Goal: Task Accomplishment & Management: Manage account settings

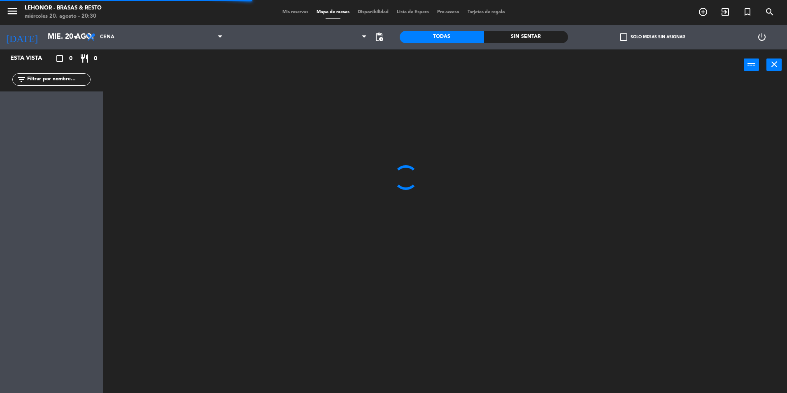
click at [545, 35] on div "Sin sentar" at bounding box center [526, 37] width 84 height 12
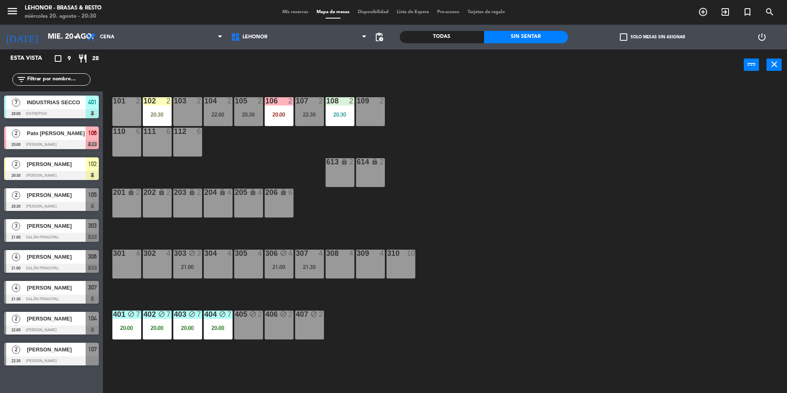
click at [49, 173] on div at bounding box center [51, 175] width 95 height 9
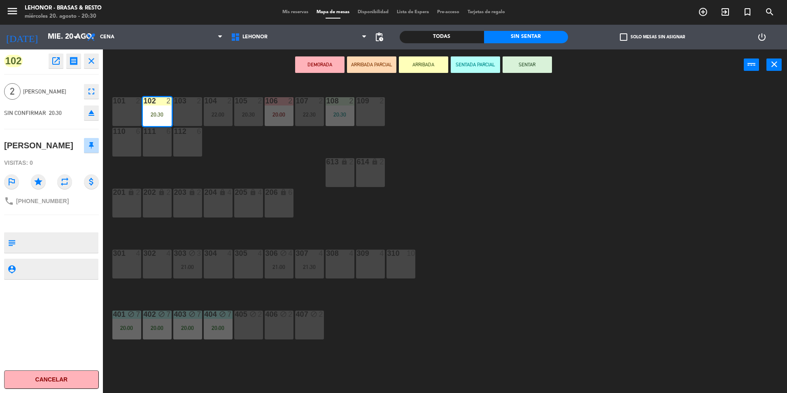
click at [375, 119] on div "109 2" at bounding box center [370, 111] width 29 height 29
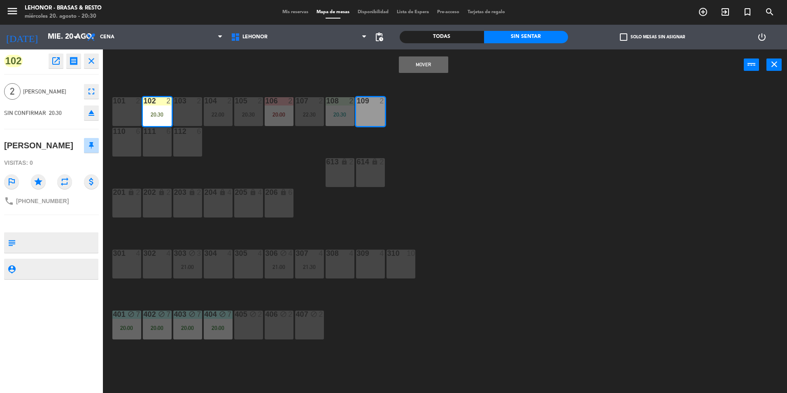
click at [475, 129] on div "101 2 102 2 20:30 103 2 104 2 22:00 105 2 20:30 106 2 20:00 107 2 22:30 108 2 2…" at bounding box center [449, 238] width 676 height 312
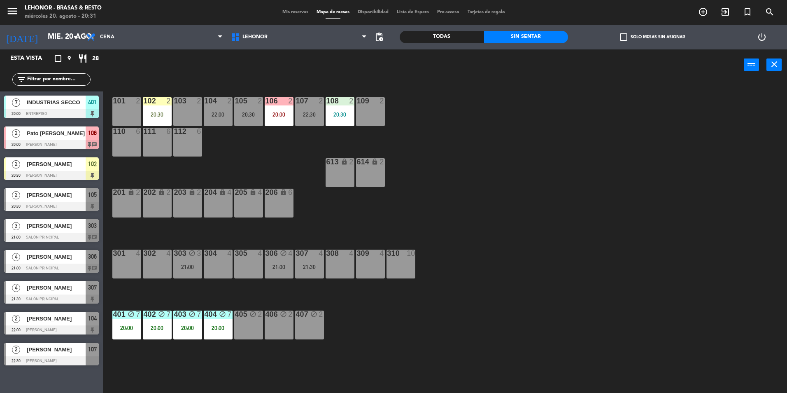
click at [247, 117] on div "20:30" at bounding box center [248, 115] width 29 height 6
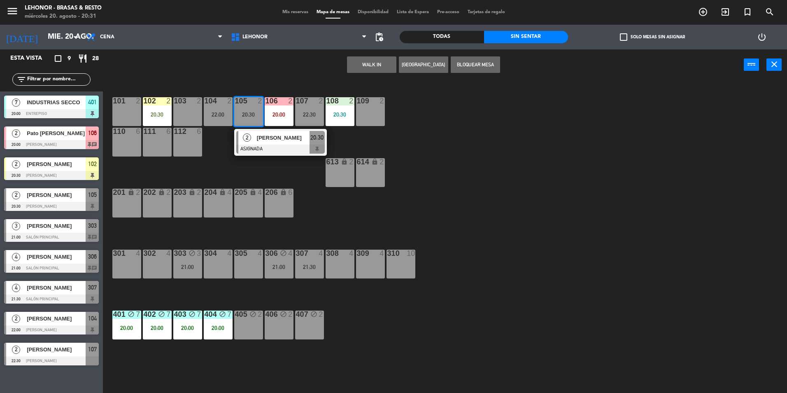
click at [367, 114] on div "109 2" at bounding box center [370, 111] width 29 height 29
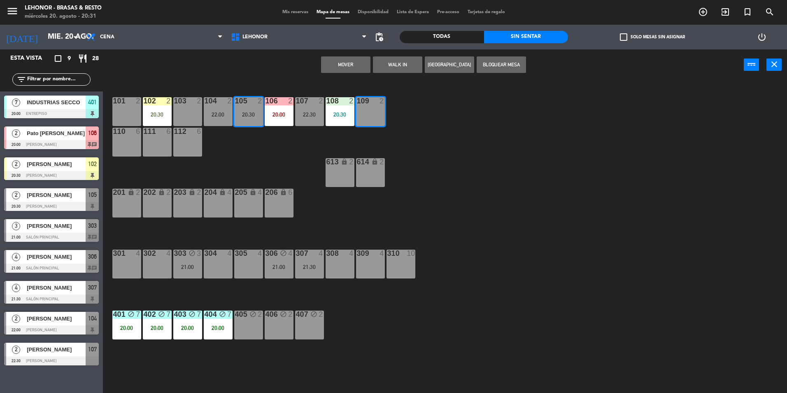
click at [438, 131] on div "101 2 102 2 20:30 103 2 104 2 22:00 105 2 20:30 106 2 20:00 107 2 22:30 108 2 2…" at bounding box center [449, 238] width 676 height 312
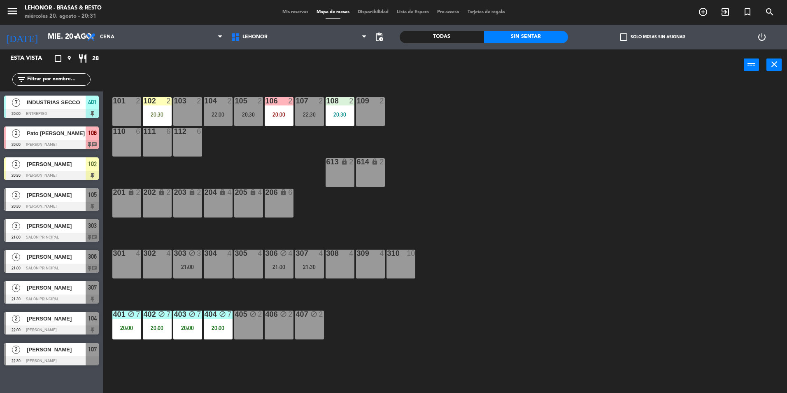
click at [214, 119] on div "104 2 22:00" at bounding box center [218, 111] width 29 height 29
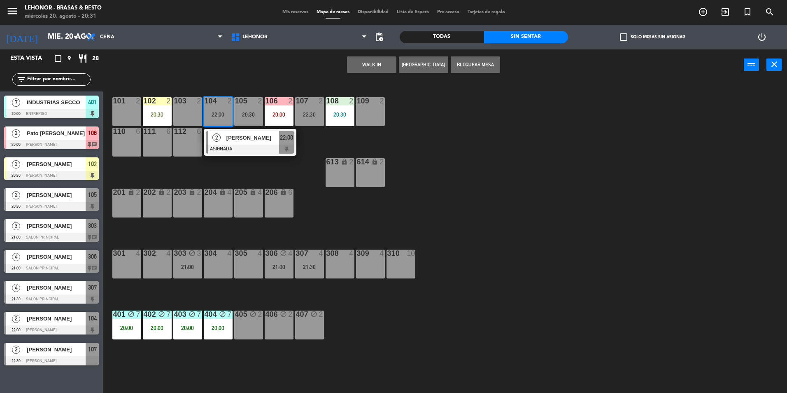
click at [376, 117] on div "109 2" at bounding box center [370, 111] width 29 height 29
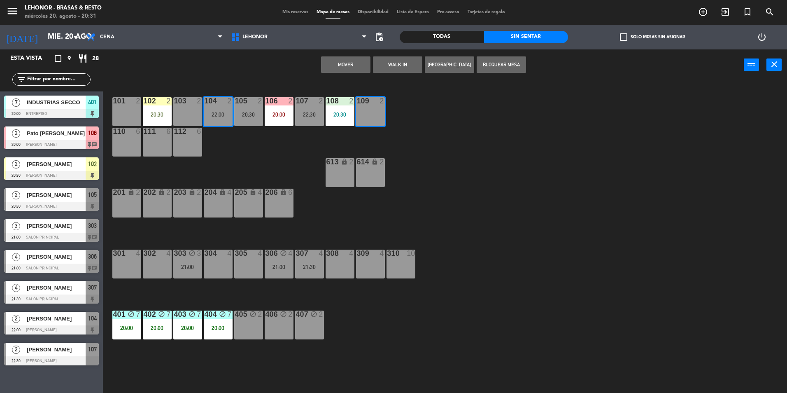
click at [353, 59] on button "Mover" at bounding box center [345, 64] width 49 height 16
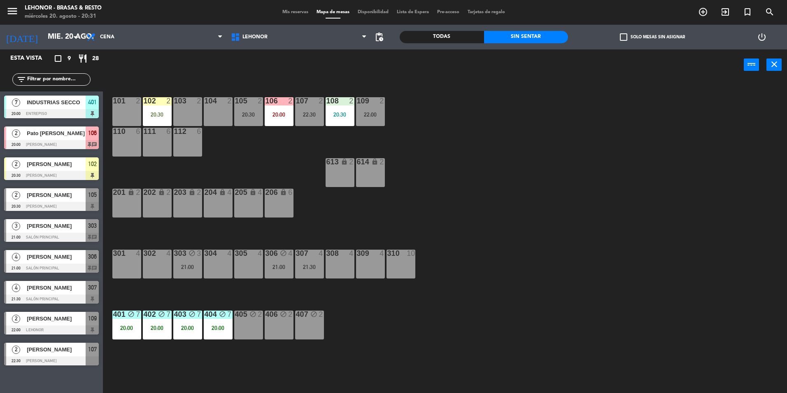
click at [147, 115] on div "20:30" at bounding box center [157, 115] width 29 height 6
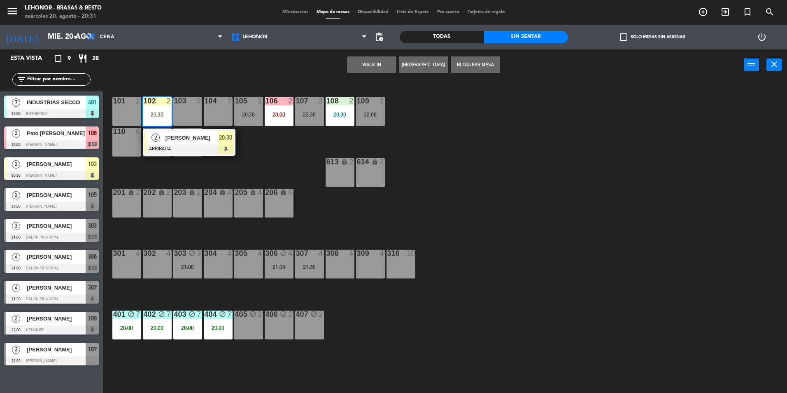
click at [214, 114] on div "104 2" at bounding box center [218, 111] width 29 height 29
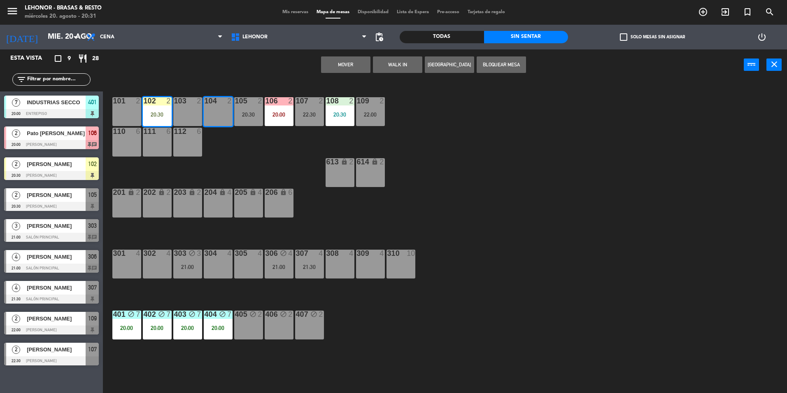
click at [342, 61] on button "Mover" at bounding box center [345, 64] width 49 height 16
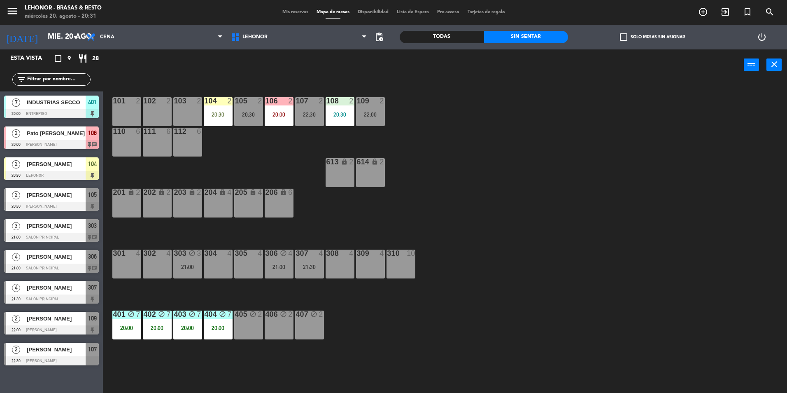
click at [519, 226] on div "101 2 102 2 103 2 104 2 20:30 105 2 20:30 106 2 20:00 107 2 22:30 108 2 20:30 1…" at bounding box center [449, 238] width 676 height 312
click at [68, 142] on div at bounding box center [51, 144] width 95 height 9
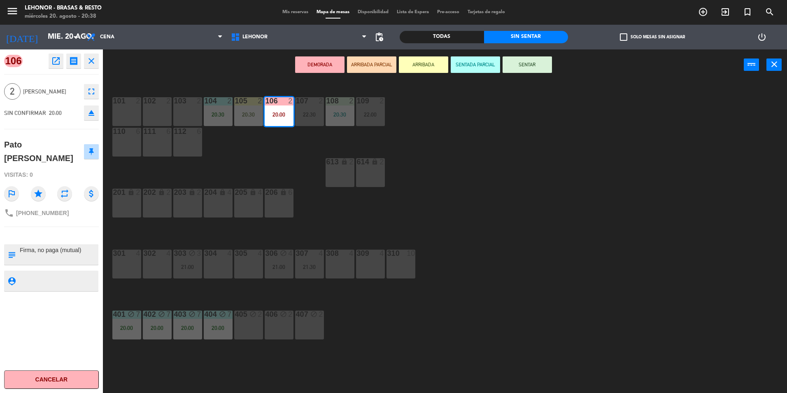
click at [58, 63] on icon "open_in_new" at bounding box center [56, 61] width 10 height 10
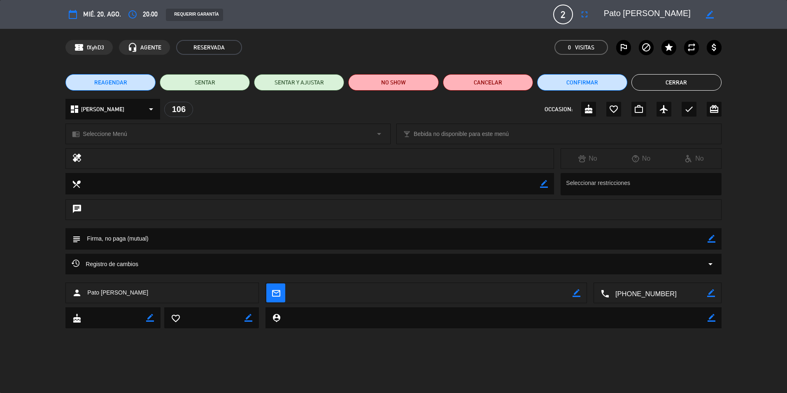
click at [100, 81] on span "REAGENDAR" at bounding box center [110, 82] width 33 height 9
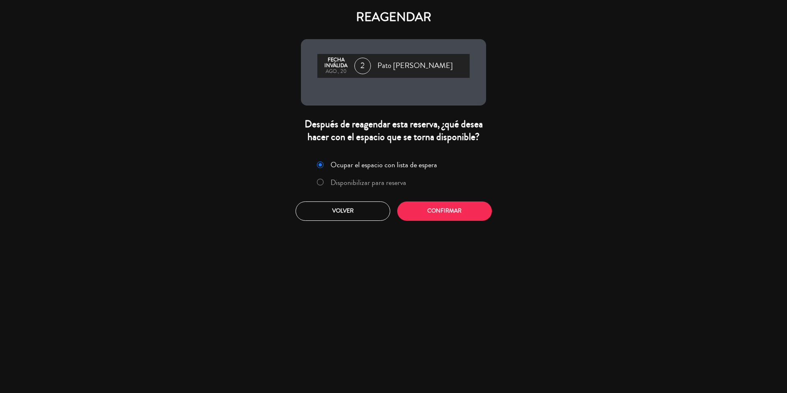
click at [382, 188] on label "Disponibilizar para reserva" at bounding box center [361, 182] width 98 height 15
click at [451, 217] on button "Confirmar" at bounding box center [444, 210] width 95 height 19
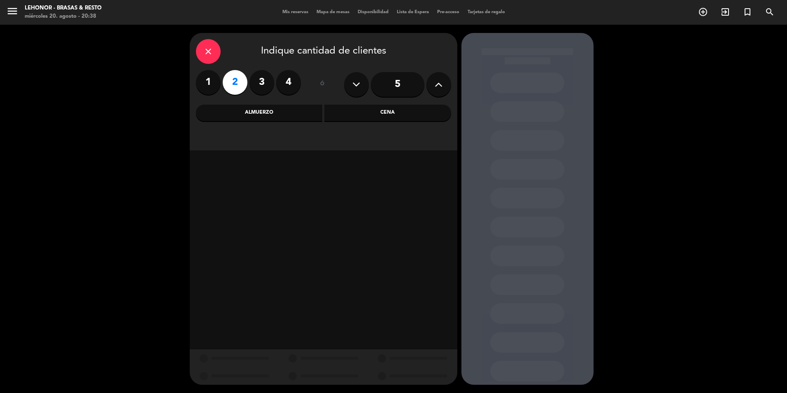
click at [375, 109] on div "Cena" at bounding box center [387, 113] width 127 height 16
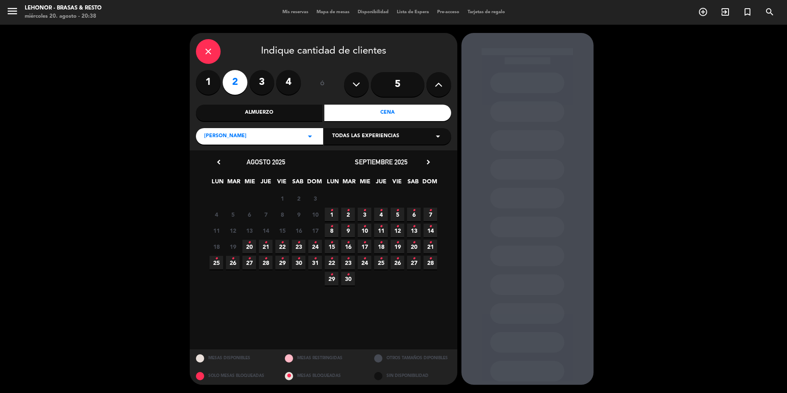
click at [264, 245] on icon "•" at bounding box center [265, 242] width 3 height 13
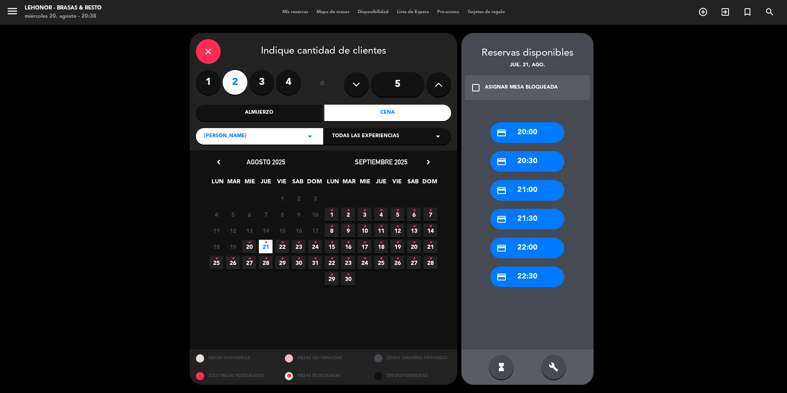
click at [518, 141] on div "credit_card 20:00" at bounding box center [527, 132] width 74 height 21
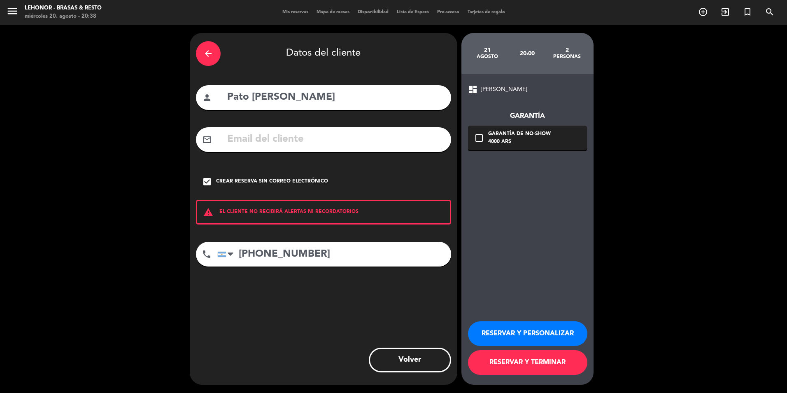
click at [530, 373] on button "RESERVAR Y TERMINAR" at bounding box center [527, 362] width 119 height 25
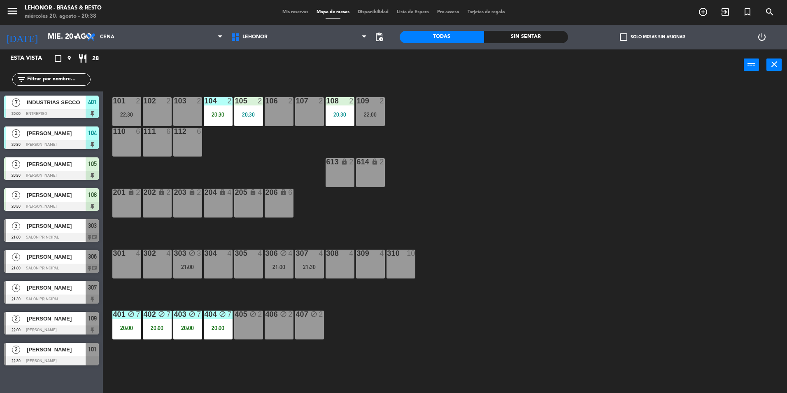
click at [520, 35] on div "Sin sentar" at bounding box center [526, 37] width 84 height 12
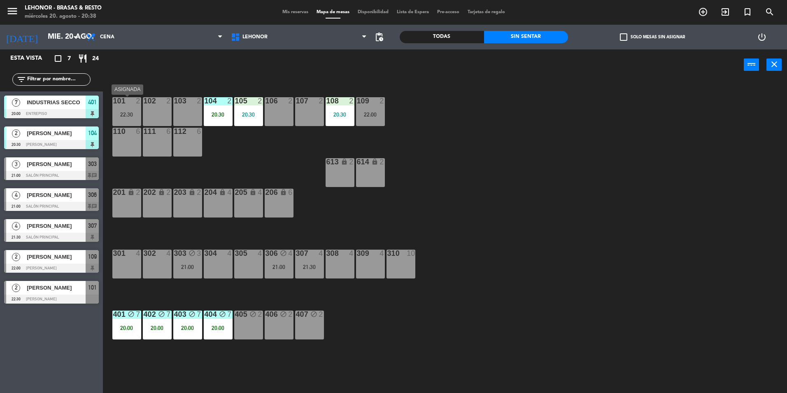
click at [121, 114] on div "22:30" at bounding box center [126, 115] width 29 height 6
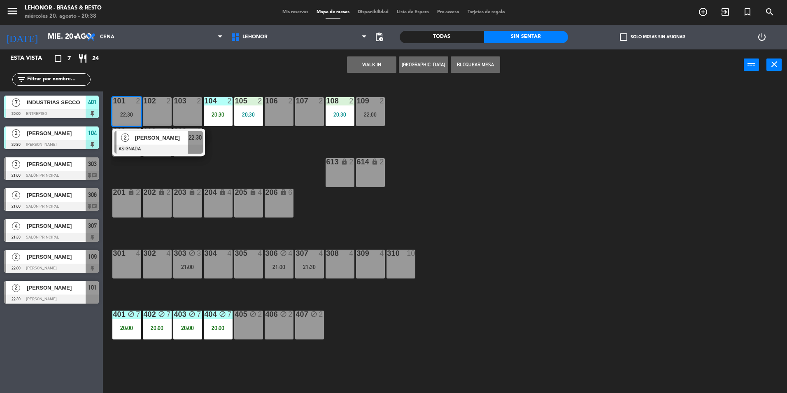
click at [321, 121] on div "107 2" at bounding box center [309, 111] width 29 height 29
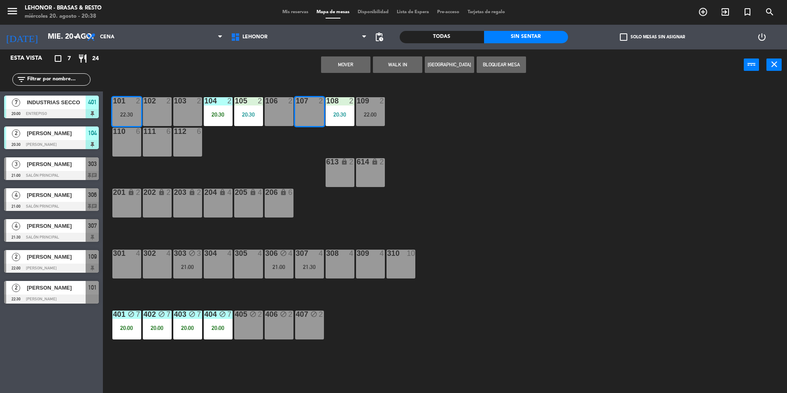
click at [356, 61] on button "Mover" at bounding box center [345, 64] width 49 height 16
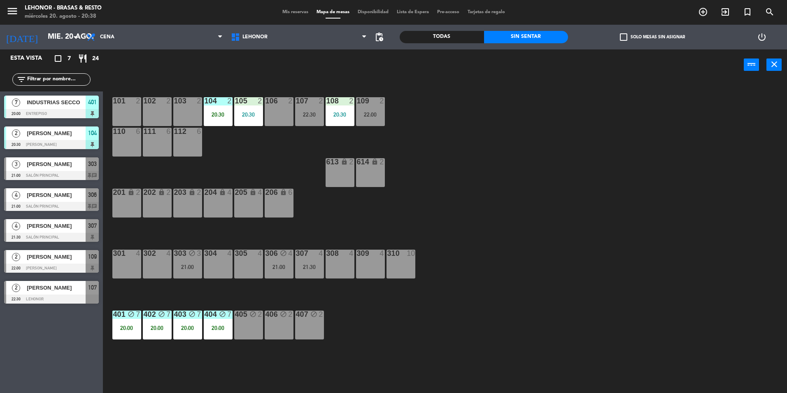
click at [372, 115] on div "22:00" at bounding box center [370, 115] width 29 height 6
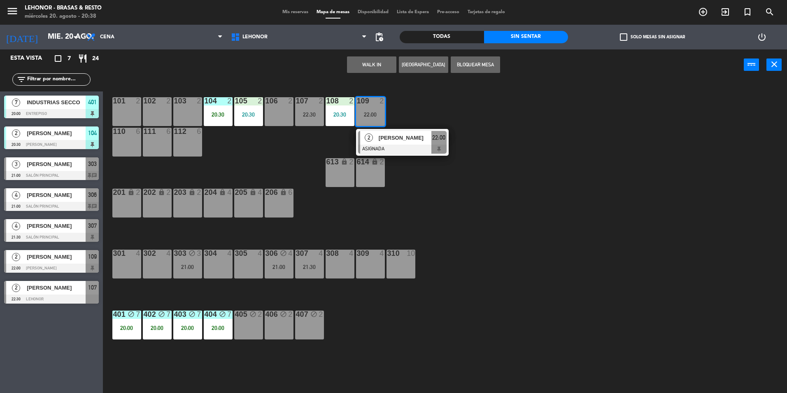
click at [285, 117] on div "106 2" at bounding box center [279, 111] width 29 height 29
click at [350, 70] on button "Mover" at bounding box center [345, 64] width 49 height 16
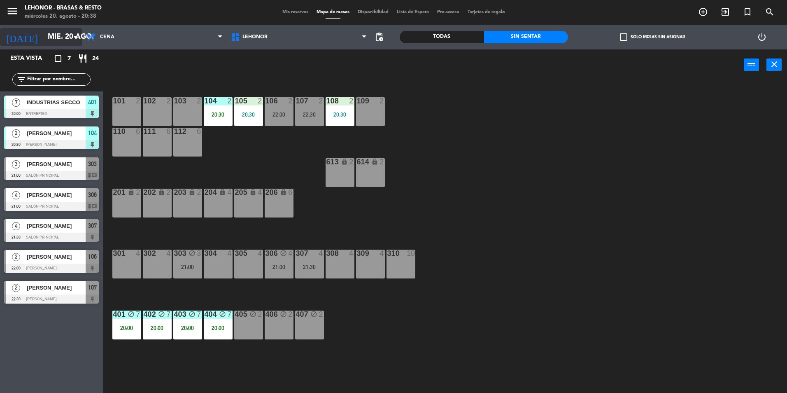
click at [19, 35] on icon "[DATE]" at bounding box center [22, 37] width 44 height 18
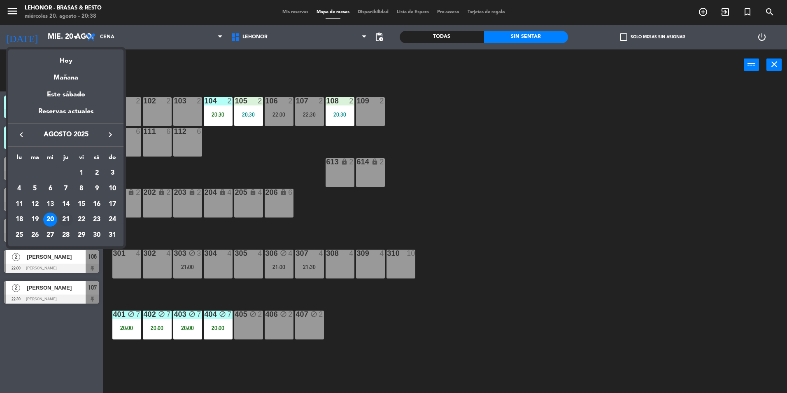
click at [60, 214] on td "21" at bounding box center [66, 220] width 16 height 16
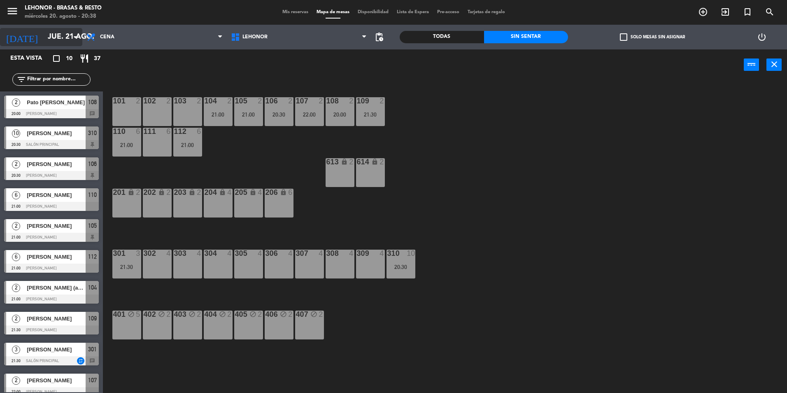
click at [50, 40] on input "jue. 21 ago." at bounding box center [92, 37] width 96 height 16
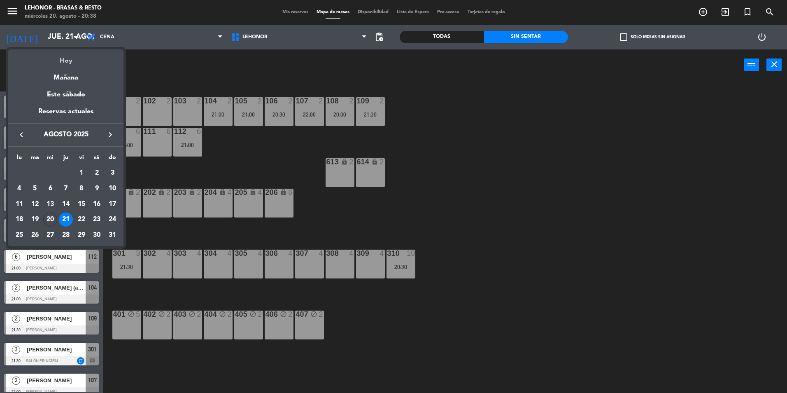
click at [55, 59] on div "Hoy" at bounding box center [65, 57] width 115 height 17
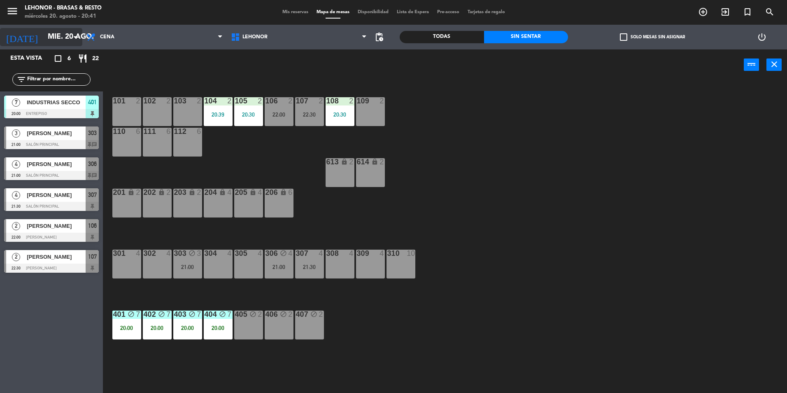
click at [44, 36] on input "mié. 20 ago." at bounding box center [92, 37] width 96 height 16
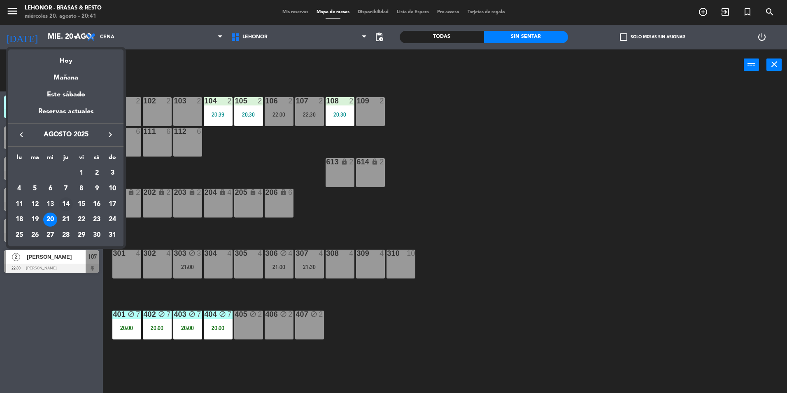
click at [68, 211] on div "14" at bounding box center [66, 204] width 14 height 14
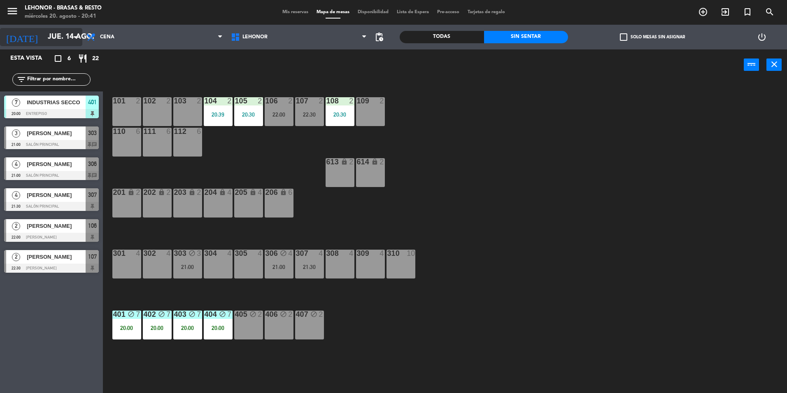
click at [57, 30] on input "jue. 14 ago." at bounding box center [92, 37] width 96 height 16
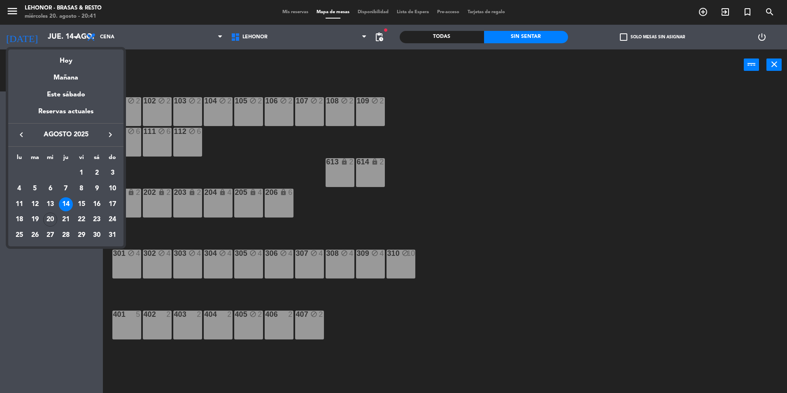
click at [287, 168] on div at bounding box center [393, 196] width 787 height 393
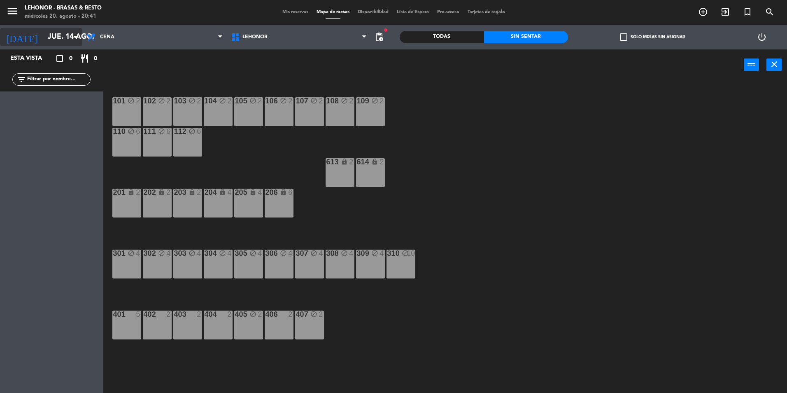
click at [44, 37] on input "jue. 14 ago." at bounding box center [92, 37] width 96 height 16
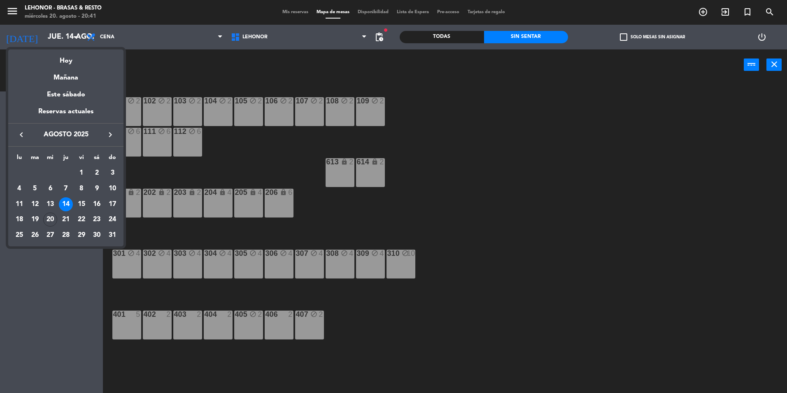
drag, startPoint x: 70, startPoint y: 221, endPoint x: 74, endPoint y: 219, distance: 4.6
click at [72, 219] on div "21" at bounding box center [66, 219] width 14 height 14
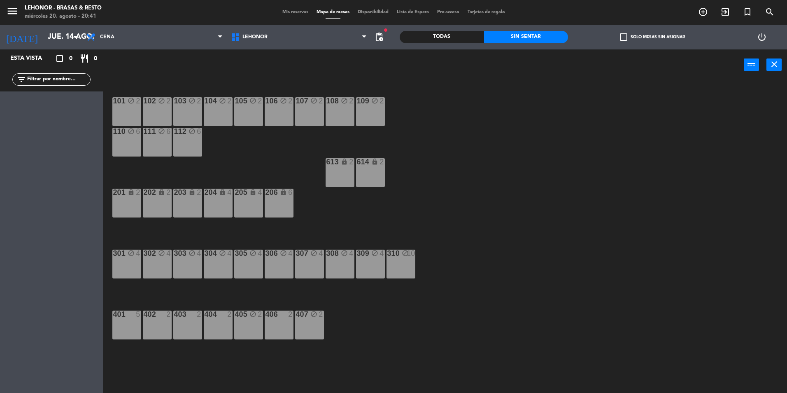
type input "jue. 21 ago."
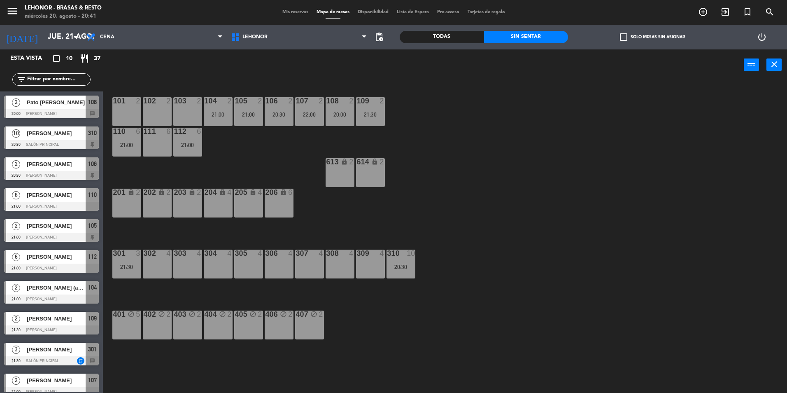
click at [284, 13] on span "Mis reservas" at bounding box center [295, 12] width 34 height 5
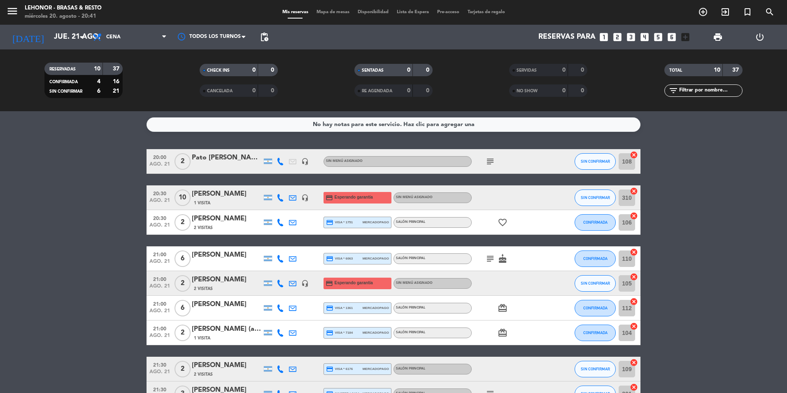
click at [488, 256] on icon "subject" at bounding box center [490, 259] width 10 height 10
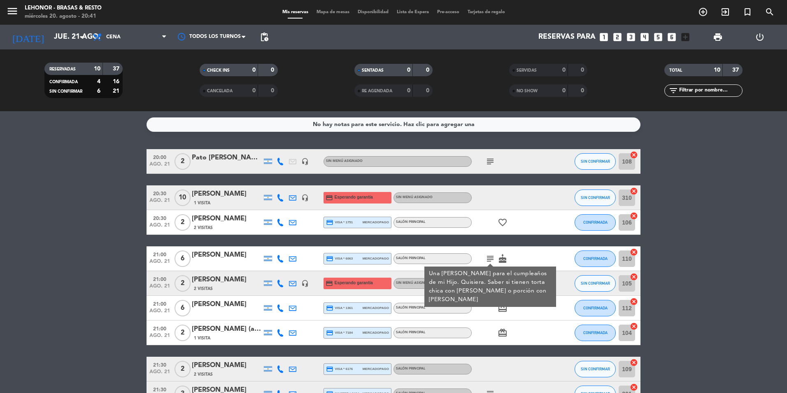
click at [501, 308] on icon "card_giftcard" at bounding box center [503, 308] width 10 height 10
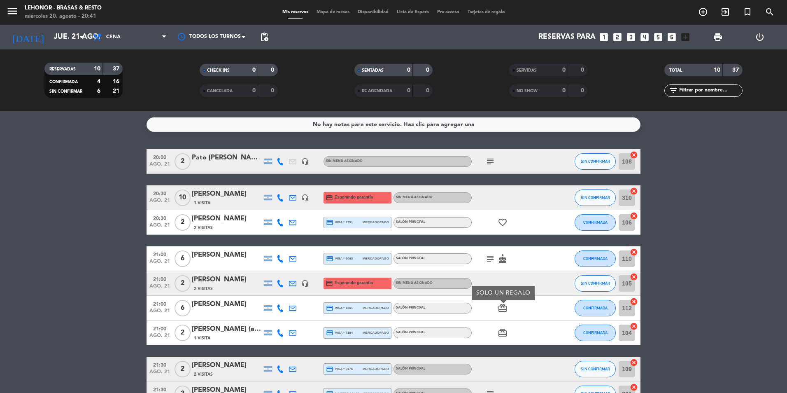
click at [503, 331] on icon "card_giftcard" at bounding box center [503, 333] width 10 height 10
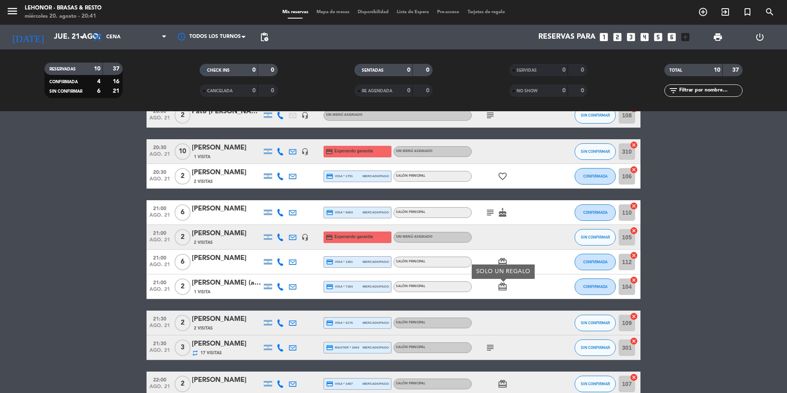
scroll to position [82, 0]
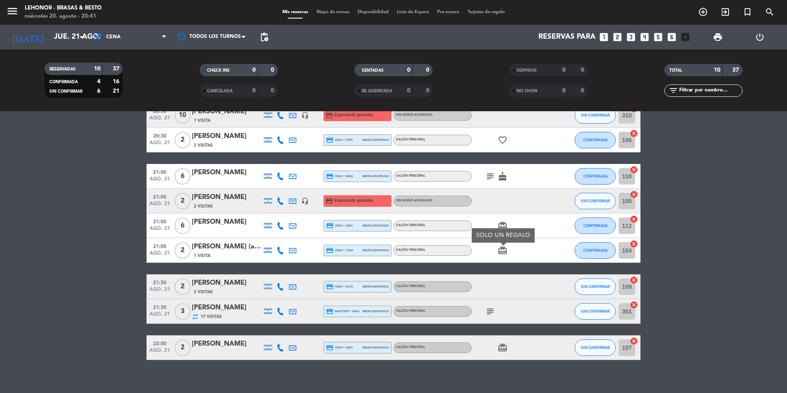
click at [490, 314] on icon "subject" at bounding box center [490, 311] width 10 height 10
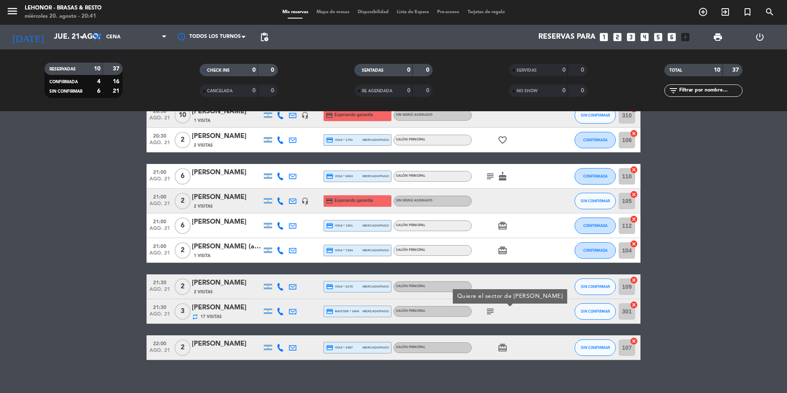
click at [504, 350] on icon "card_giftcard" at bounding box center [503, 347] width 10 height 10
click at [341, 10] on span "Mapa de mesas" at bounding box center [332, 12] width 41 height 5
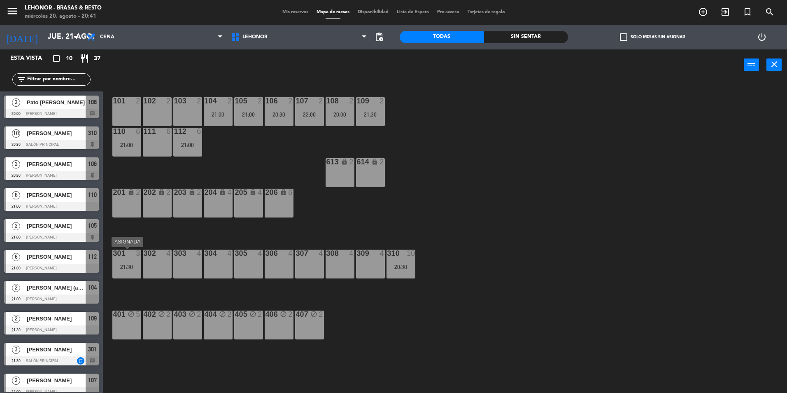
click at [125, 274] on div "301 3 21:30" at bounding box center [126, 263] width 29 height 29
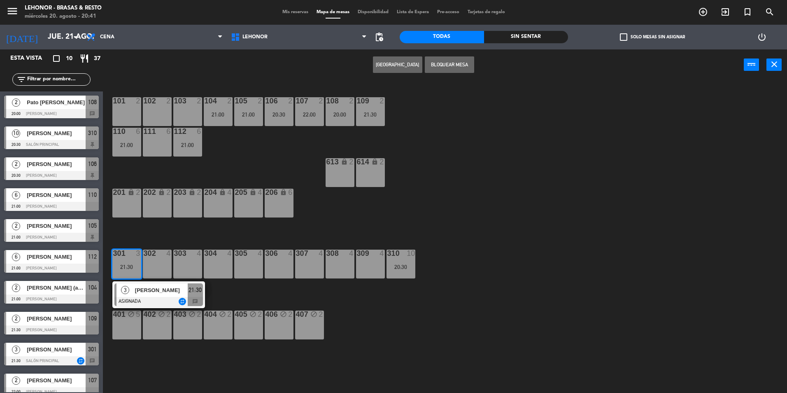
click at [162, 274] on div "302 4" at bounding box center [157, 263] width 29 height 29
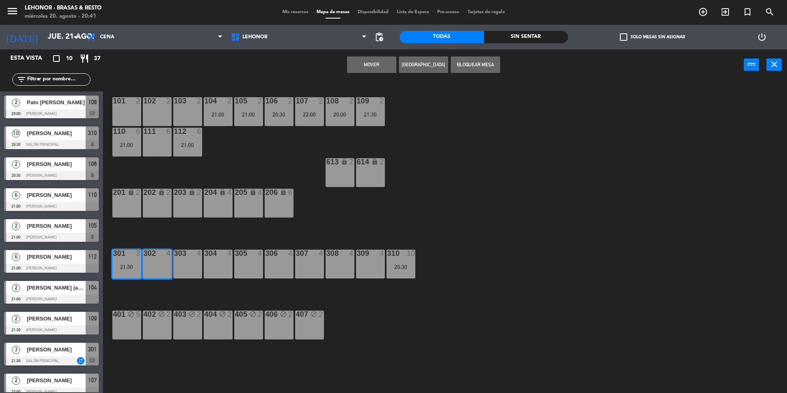
click at [356, 68] on button "Mover" at bounding box center [371, 64] width 49 height 16
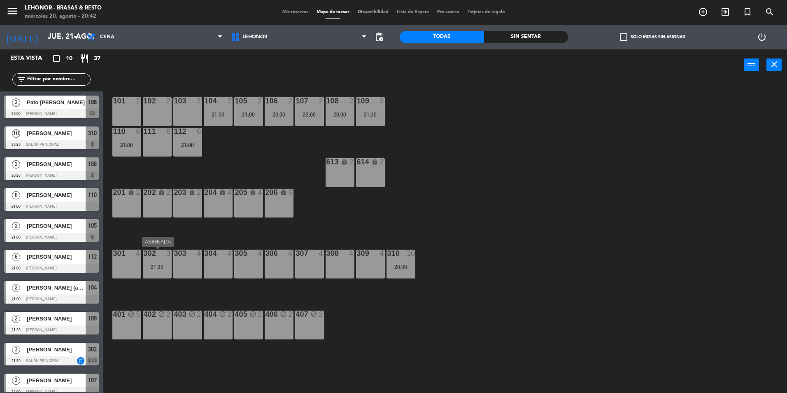
click at [147, 266] on div "21:30" at bounding box center [157, 267] width 29 height 6
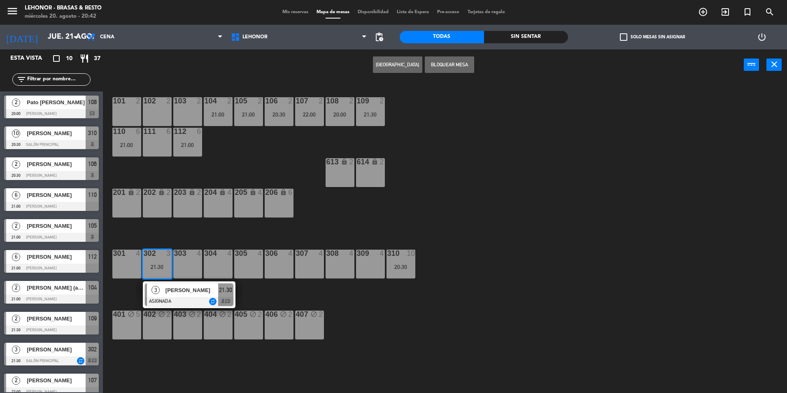
click at [297, 265] on div "307 4" at bounding box center [309, 263] width 29 height 29
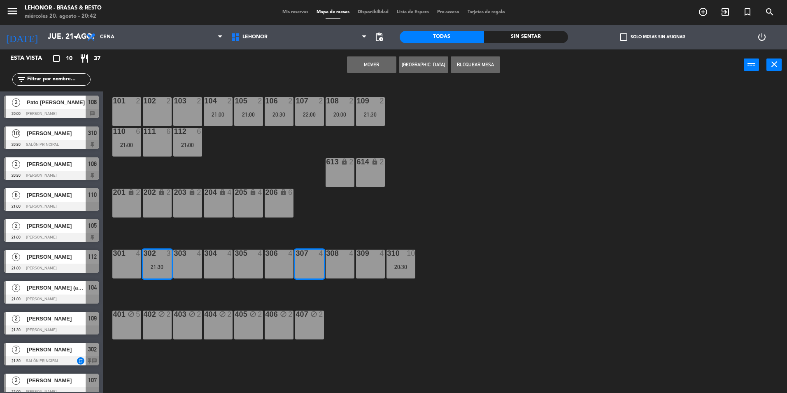
click at [289, 156] on div "101 2 102 2 103 2 104 2 21:00 105 2 21:00 106 2 20:30 107 2 22:00 108 2 20:00 1…" at bounding box center [449, 238] width 676 height 312
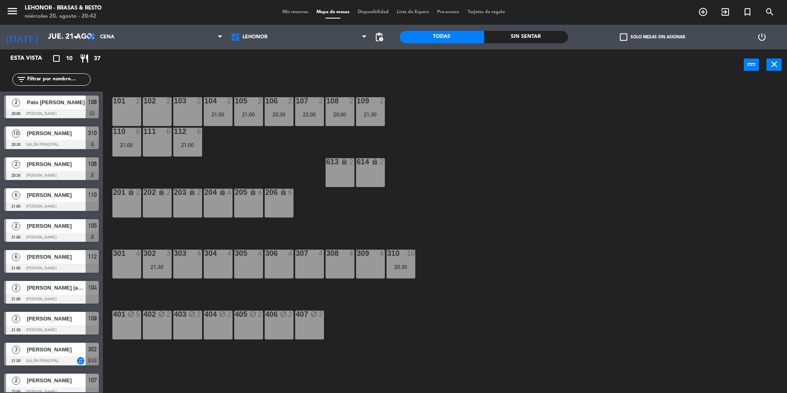
drag, startPoint x: 137, startPoint y: 141, endPoint x: 142, endPoint y: 154, distance: 13.4
click at [138, 141] on div "110 6 21:00" at bounding box center [126, 142] width 29 height 29
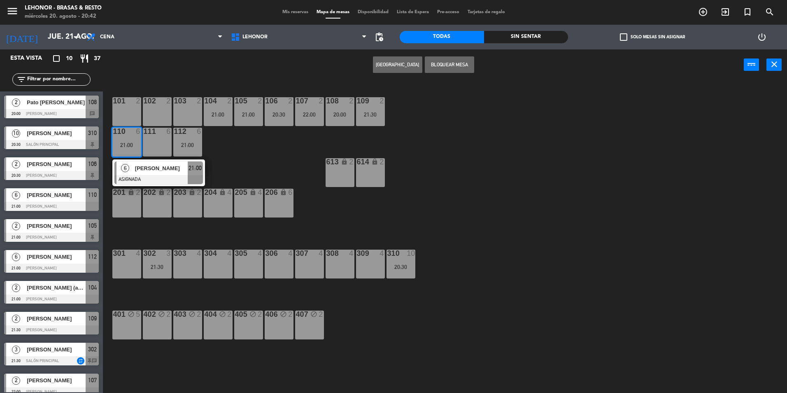
click at [296, 176] on div "101 2 102 2 103 2 104 2 21:00 105 2 21:00 106 2 20:30 107 2 22:00 108 2 20:00 1…" at bounding box center [449, 238] width 676 height 312
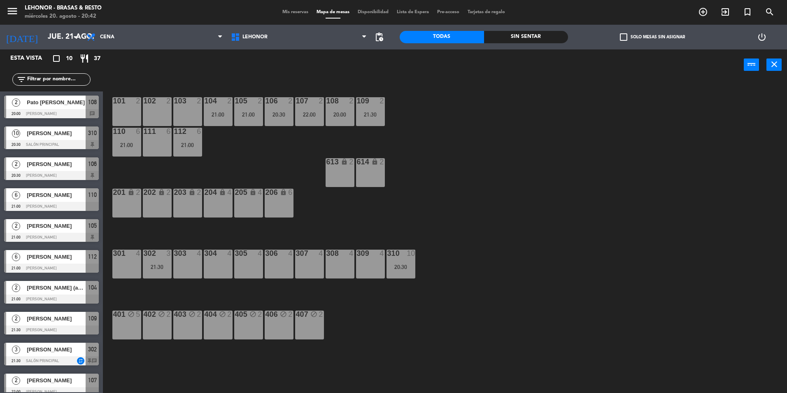
click at [200, 134] on div "6" at bounding box center [199, 131] width 5 height 7
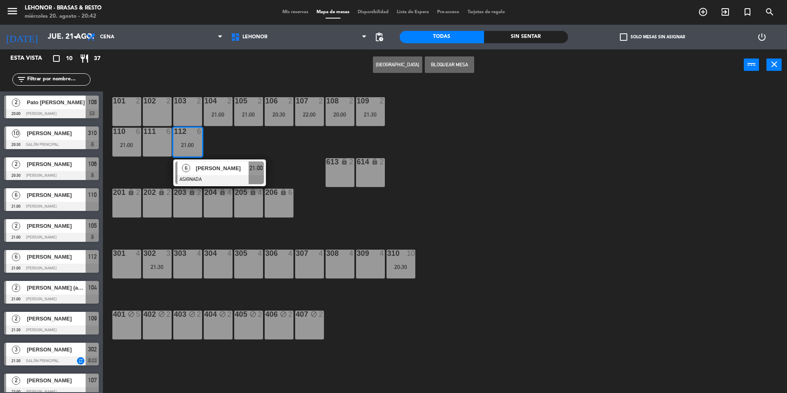
click at [231, 169] on span "[PERSON_NAME]" at bounding box center [222, 168] width 53 height 9
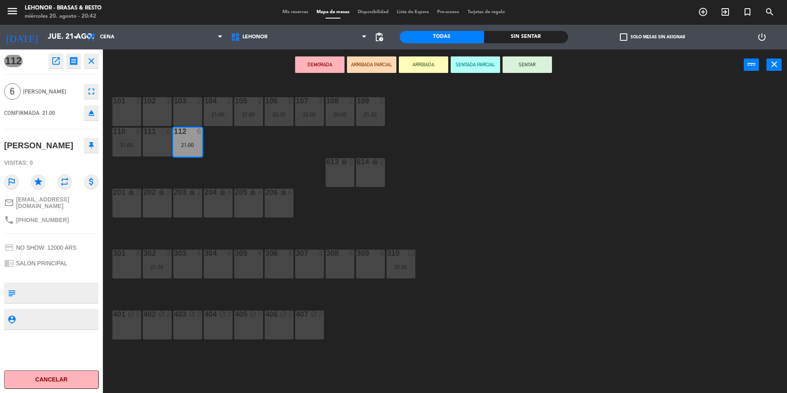
click at [227, 179] on div "101 2 102 2 103 2 104 2 21:00 105 2 21:00 106 2 20:30 107 2 22:00 108 2 20:00 1…" at bounding box center [449, 238] width 676 height 312
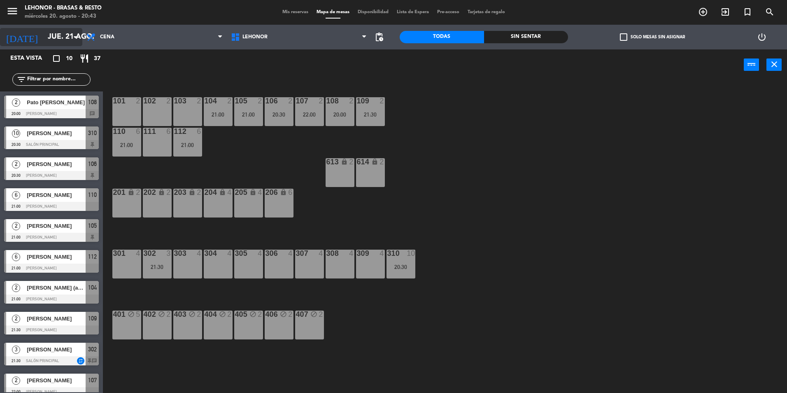
click at [67, 42] on input "jue. 21 ago." at bounding box center [92, 37] width 96 height 16
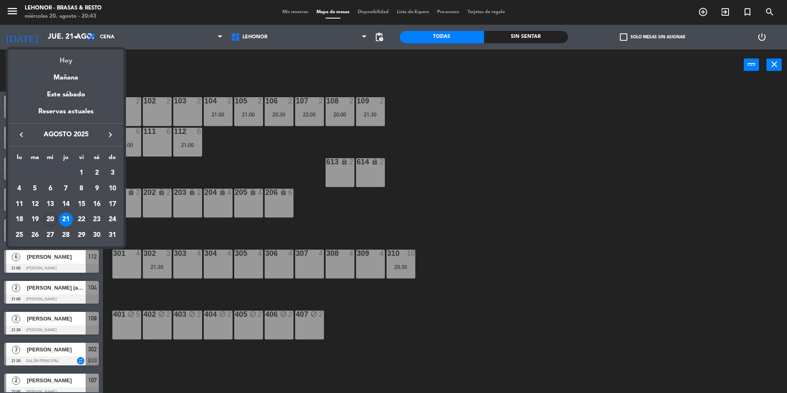
click at [80, 64] on div "Hoy" at bounding box center [65, 57] width 115 height 17
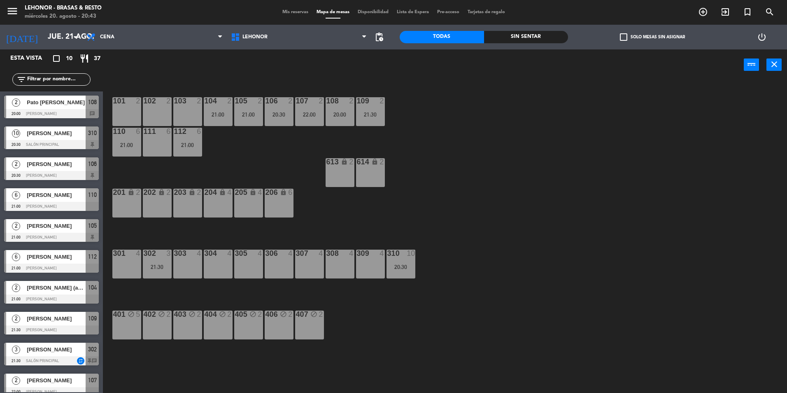
type input "mié. 20 ago."
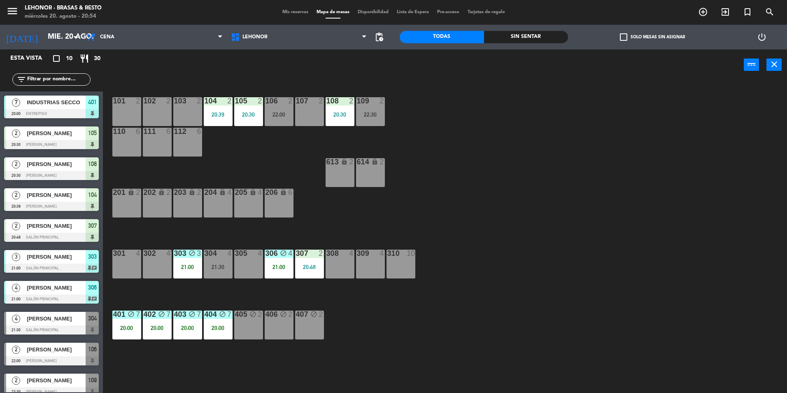
click at [490, 36] on div "Sin sentar" at bounding box center [526, 37] width 84 height 12
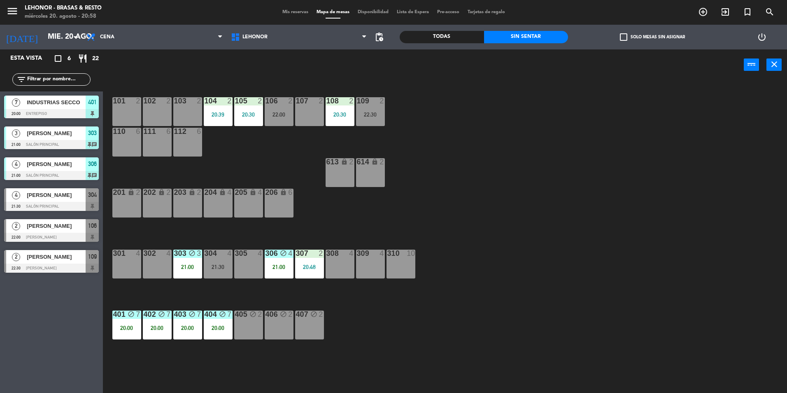
click at [163, 328] on div "20:00" at bounding box center [157, 328] width 29 height 6
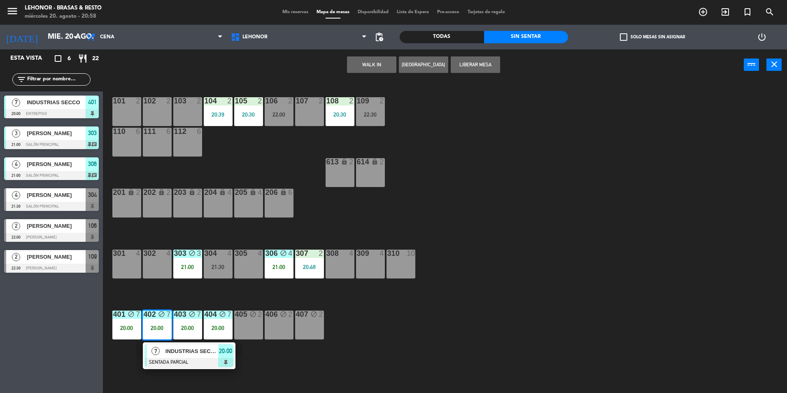
click at [175, 352] on span "INDUSTRIAS SECCO" at bounding box center [191, 351] width 53 height 9
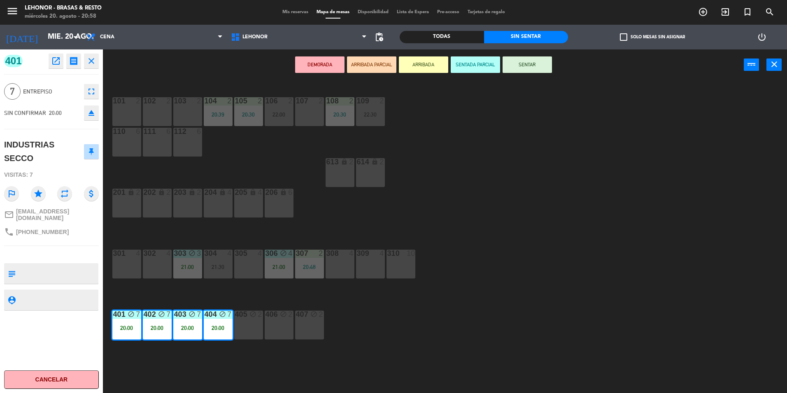
click at [87, 91] on icon "fullscreen" at bounding box center [91, 91] width 10 height 10
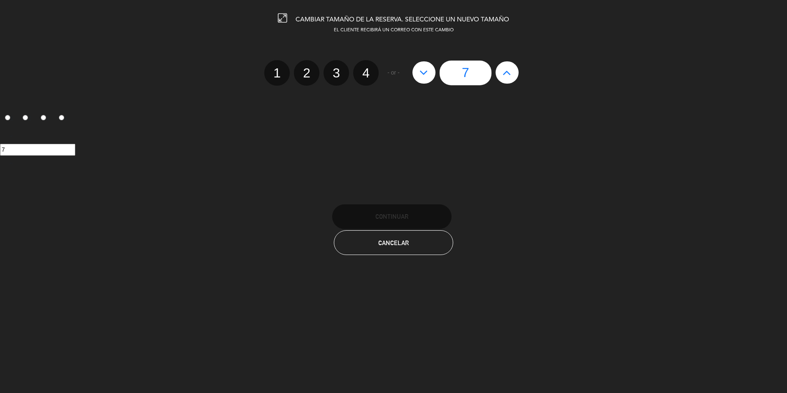
click at [428, 76] on icon at bounding box center [423, 72] width 9 height 13
type input "6"
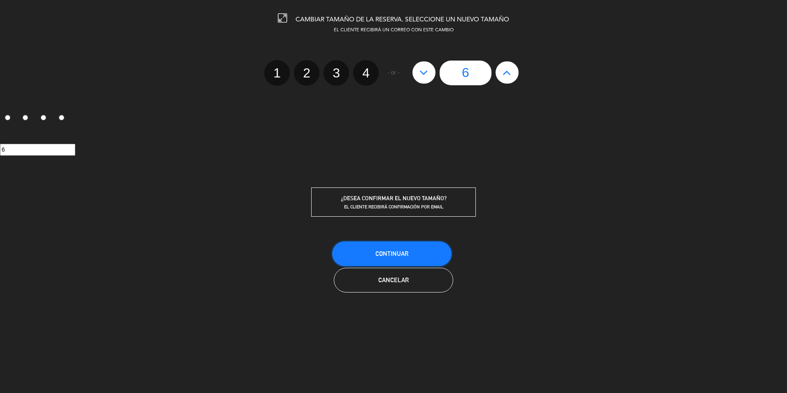
click at [401, 254] on span "Continuar" at bounding box center [391, 253] width 33 height 7
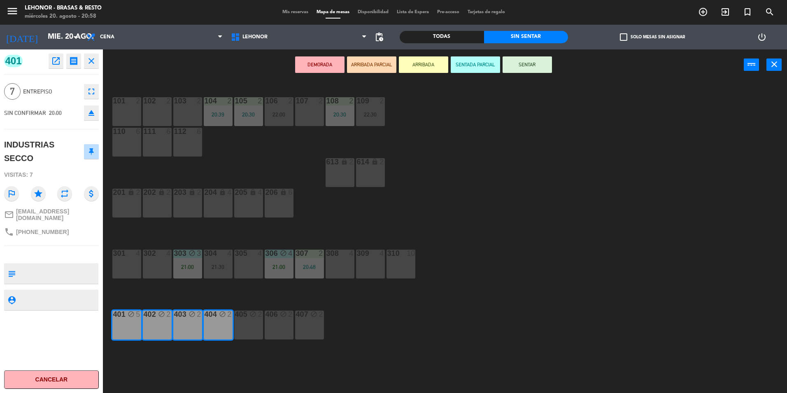
click at [433, 312] on div "101 2 102 2 103 2 104 2 20:39 105 2 20:30 106 2 22:00 107 2 108 2 20:30 109 2 2…" at bounding box center [449, 238] width 676 height 312
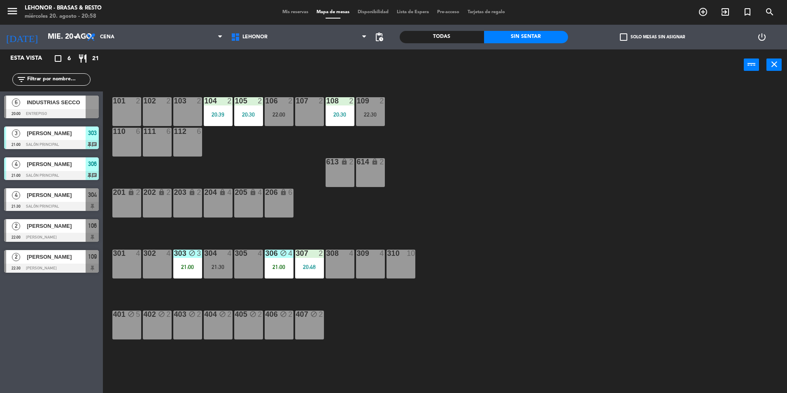
click at [70, 82] on input "text" at bounding box center [58, 79] width 64 height 9
click at [275, 170] on div "101 2 102 2 103 2 104 2 20:39 105 2 20:30 106 2 22:00 107 2 108 2 20:30 109 2 2…" at bounding box center [449, 238] width 676 height 312
click at [16, 105] on span "6" at bounding box center [16, 102] width 8 height 8
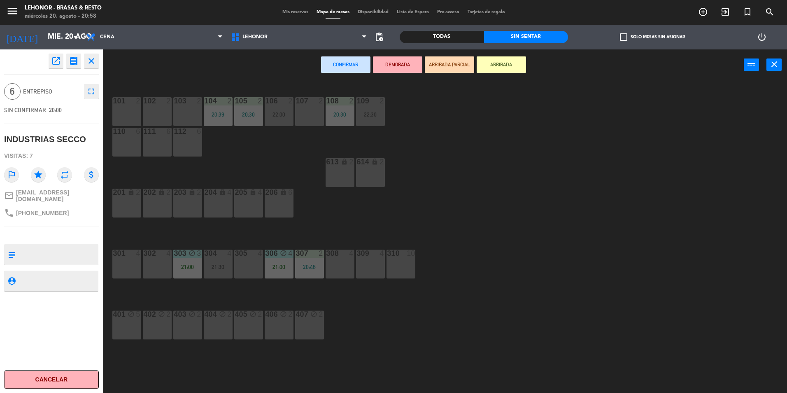
click at [131, 325] on div "401 block 5" at bounding box center [126, 324] width 29 height 29
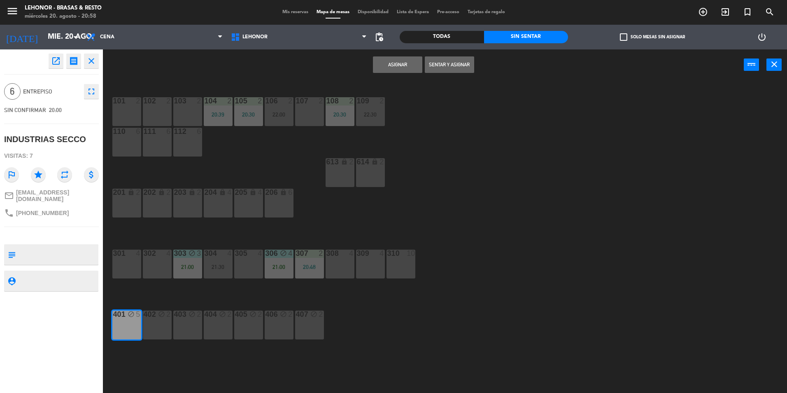
click at [168, 326] on div "402 block 2" at bounding box center [157, 324] width 29 height 29
click at [181, 324] on div "403 block 2" at bounding box center [187, 324] width 29 height 29
click at [222, 322] on div "404 block 2" at bounding box center [218, 324] width 29 height 29
click at [468, 60] on button "Sentar y Asignar" at bounding box center [449, 64] width 49 height 16
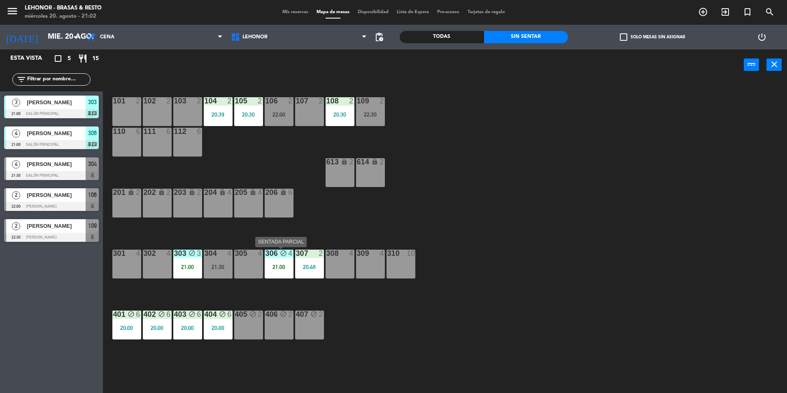
click at [288, 268] on div "21:00" at bounding box center [279, 267] width 29 height 6
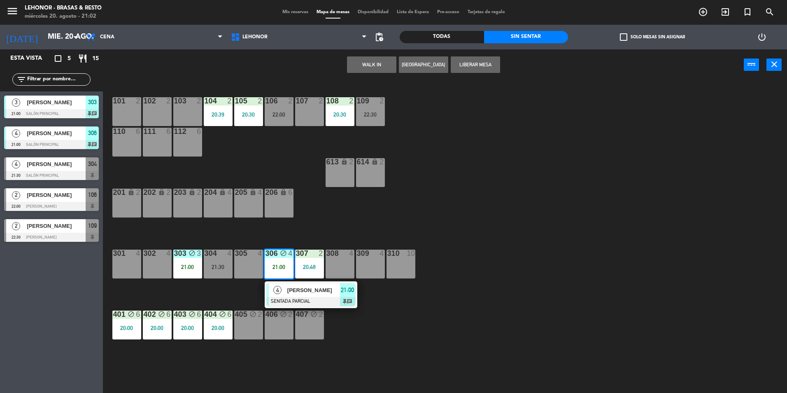
click at [342, 229] on div "101 2 102 2 103 2 104 2 20:39 105 2 20:30 106 2 22:00 107 2 108 2 20:30 109 2 2…" at bounding box center [449, 238] width 676 height 312
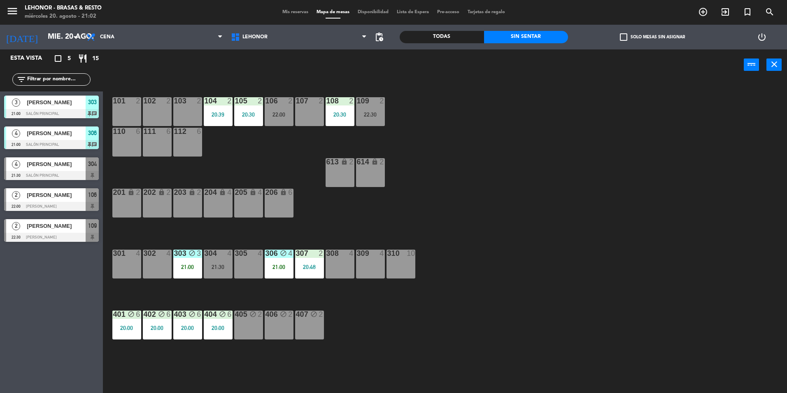
click at [196, 270] on div "303 block 3 21:00" at bounding box center [187, 263] width 29 height 29
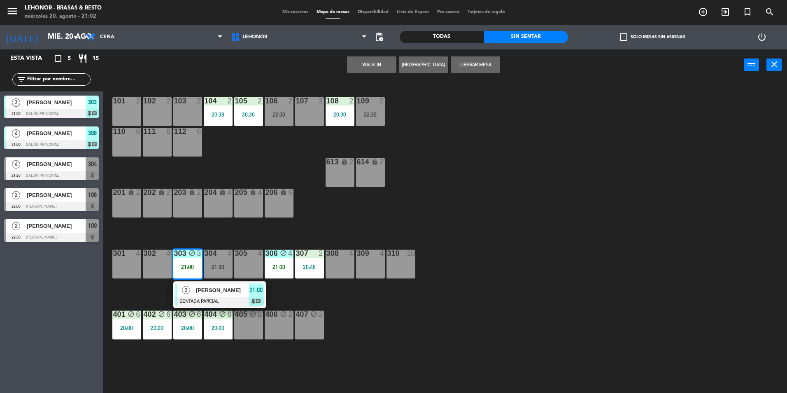
click at [366, 222] on div "101 2 102 2 103 2 104 2 20:39 105 2 20:30 106 2 22:00 107 2 108 2 20:30 109 2 2…" at bounding box center [449, 238] width 676 height 312
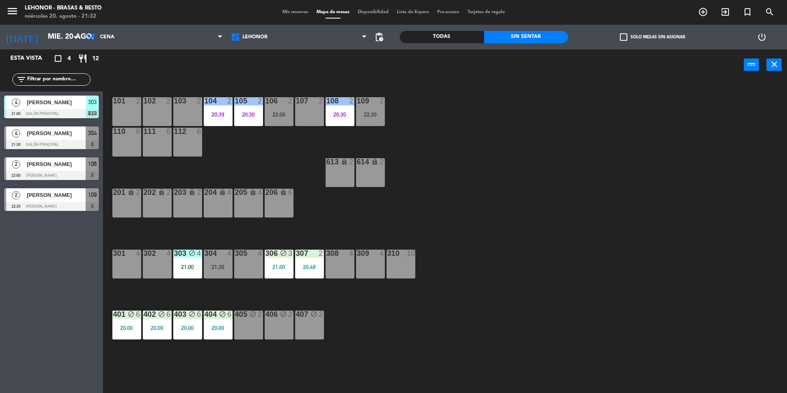
click at [294, 9] on div "Mis reservas Mapa de mesas Disponibilidad Lista de Espera Pre-acceso Tarjetas d…" at bounding box center [393, 12] width 231 height 7
click at [433, 34] on div "Todas" at bounding box center [442, 37] width 84 height 12
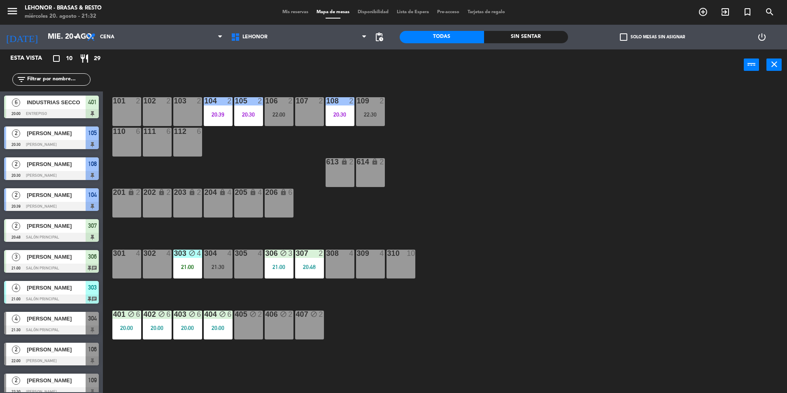
click at [549, 42] on div "Sin sentar" at bounding box center [526, 37] width 84 height 12
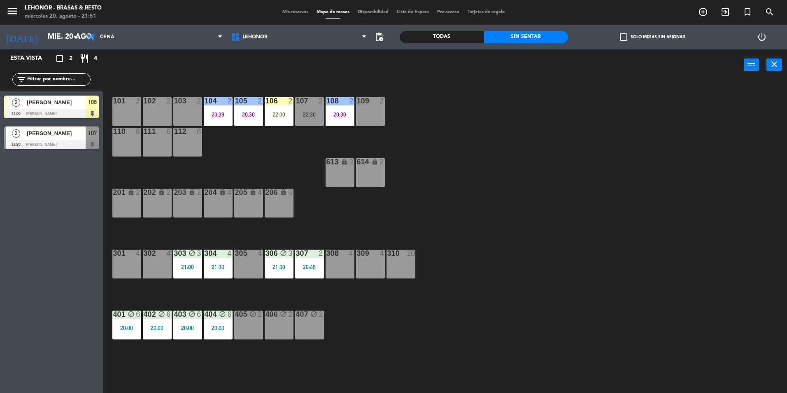
click at [76, 118] on div "2 [PERSON_NAME] 22:00 Mirador Oroño 106" at bounding box center [51, 106] width 103 height 31
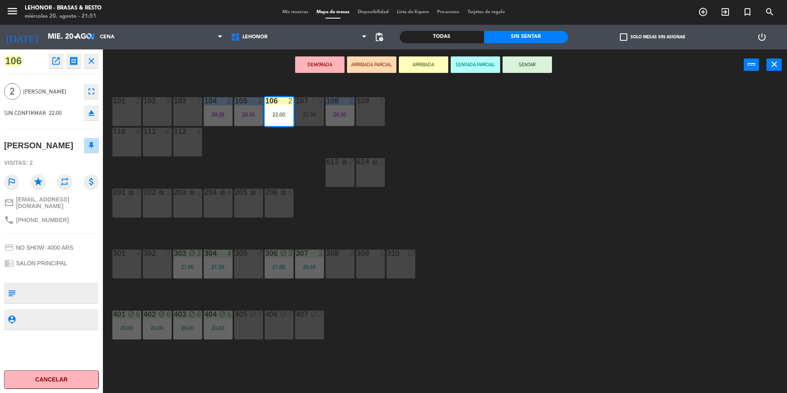
click at [525, 63] on button "SENTAR" at bounding box center [527, 64] width 49 height 16
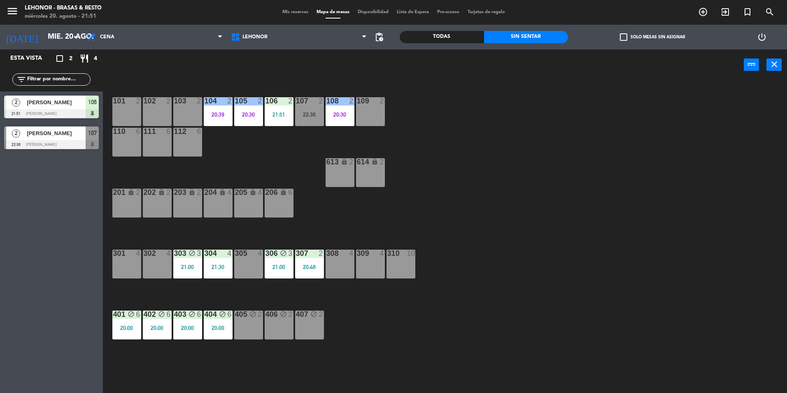
click at [542, 107] on div "101 2 102 2 103 2 104 2 20:39 105 2 20:30 106 2 21:51 107 2 22:30 108 2 20:30 1…" at bounding box center [449, 238] width 676 height 312
click at [364, 204] on div "101 2 102 2 103 2 104 2 20:39 105 2 20:30 106 2 22:00 107 2 22:30 108 2 20:30 1…" at bounding box center [449, 238] width 676 height 312
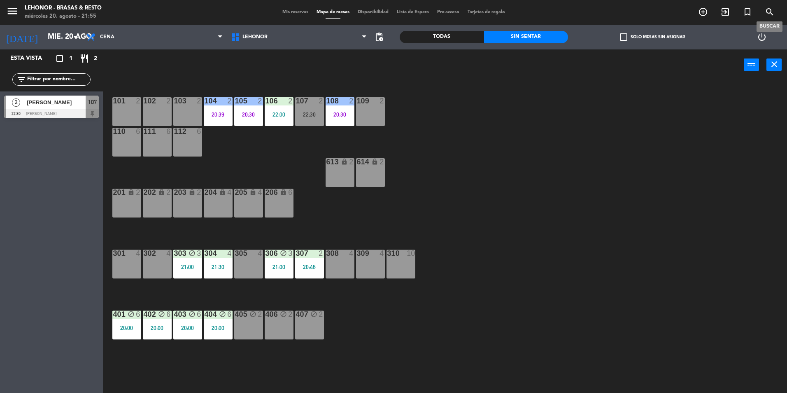
click at [774, 12] on icon "search" at bounding box center [770, 12] width 10 height 10
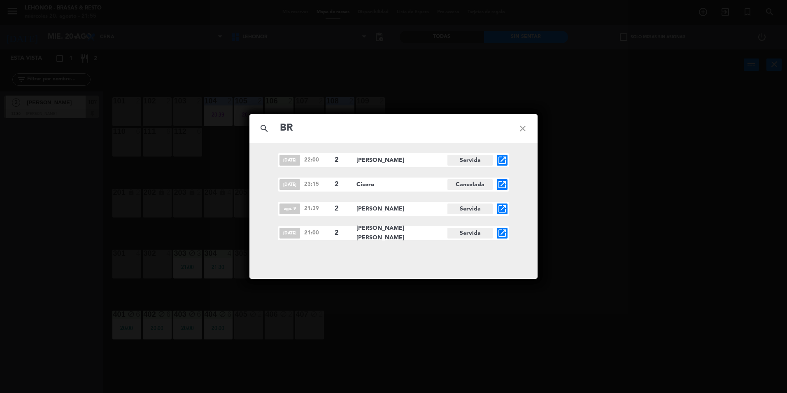
type input "B"
type input "A"
click at [511, 130] on icon "close" at bounding box center [523, 129] width 30 height 30
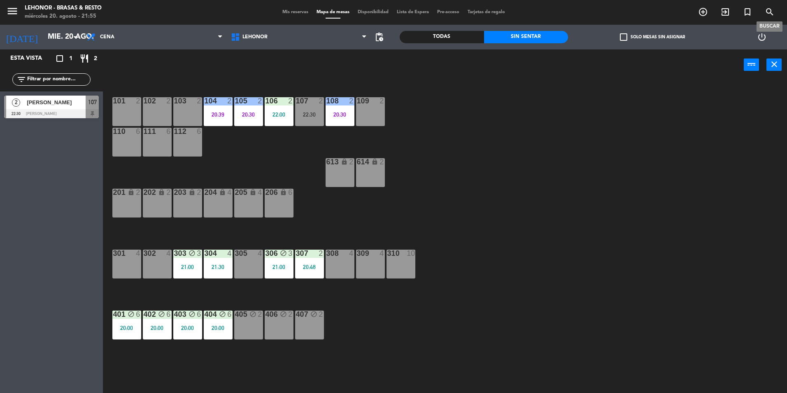
click at [767, 15] on icon "search" at bounding box center [770, 12] width 10 height 10
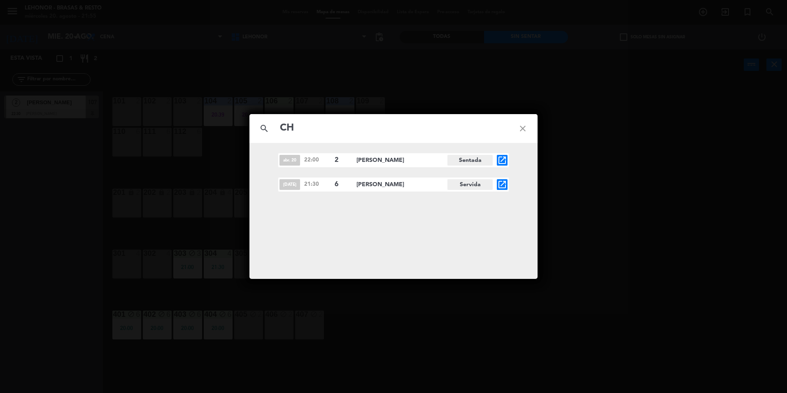
type input "C"
click at [235, 79] on div "search close abr. 20 22:00 2 [PERSON_NAME] Sentada open_in_new [DATE] 21:30 6 […" at bounding box center [393, 196] width 787 height 393
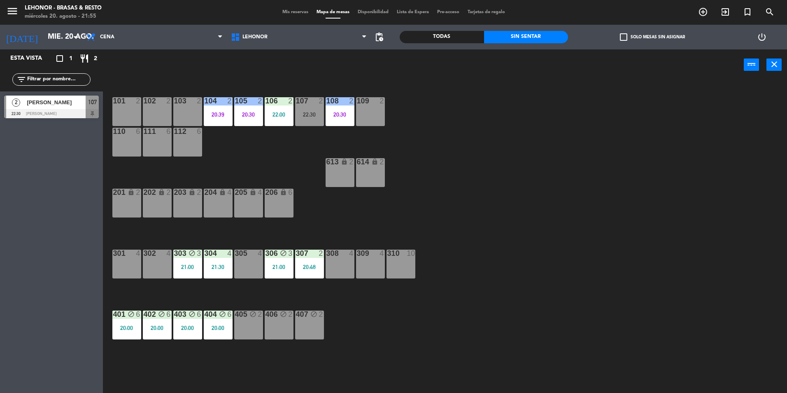
click at [301, 7] on div "menu Lehonor - Brasas & Resto miércoles 20. agosto - 21:55 Mis reservas Mapa de…" at bounding box center [393, 12] width 787 height 25
click at [301, 13] on span "Mis reservas" at bounding box center [295, 12] width 34 height 5
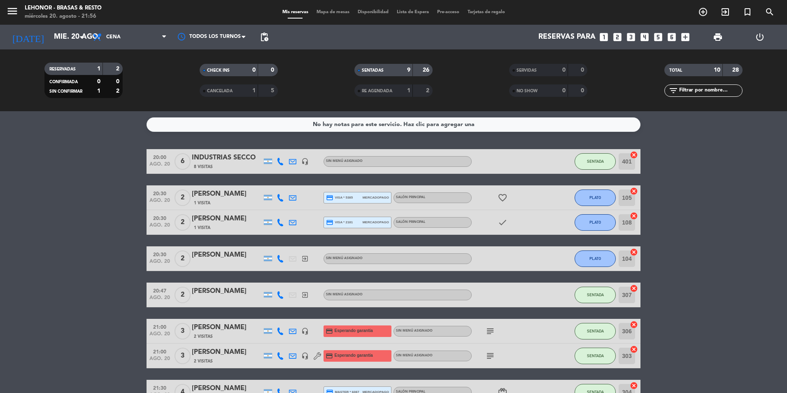
click at [499, 195] on icon "favorite_border" at bounding box center [503, 198] width 10 height 10
click at [503, 220] on icon "check" at bounding box center [503, 222] width 10 height 10
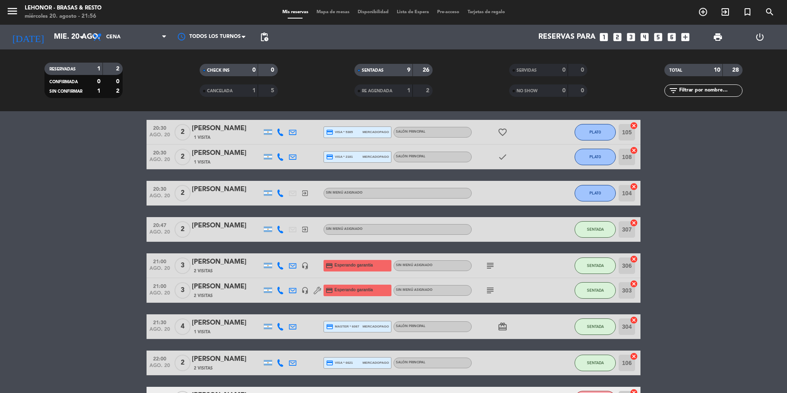
scroll to position [123, 0]
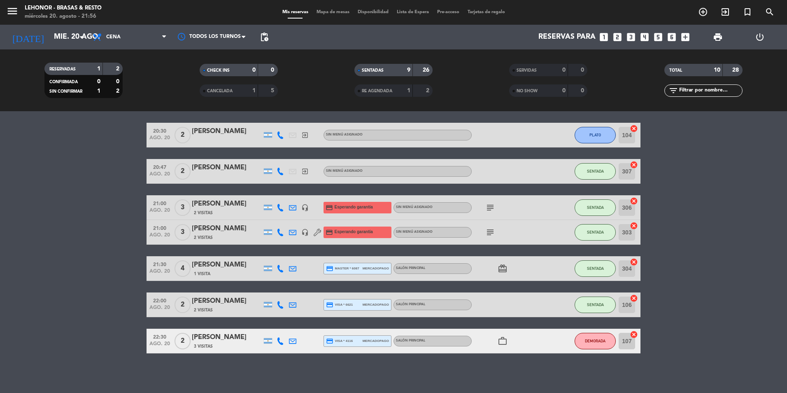
click at [492, 209] on icon "subject" at bounding box center [490, 208] width 10 height 10
click at [486, 231] on icon "subject" at bounding box center [490, 232] width 10 height 10
click at [506, 271] on span "card_giftcard" at bounding box center [502, 268] width 12 height 10
click at [504, 269] on icon "card_giftcard" at bounding box center [503, 268] width 10 height 10
click at [315, 9] on div "Mis reservas Mapa de mesas Disponibilidad Lista de Espera Pre-acceso Tarjetas d…" at bounding box center [393, 12] width 231 height 7
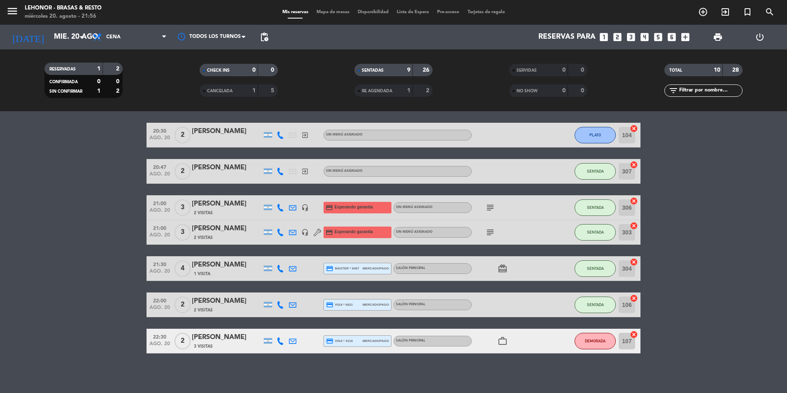
click at [316, 12] on span "Mapa de mesas" at bounding box center [332, 12] width 41 height 5
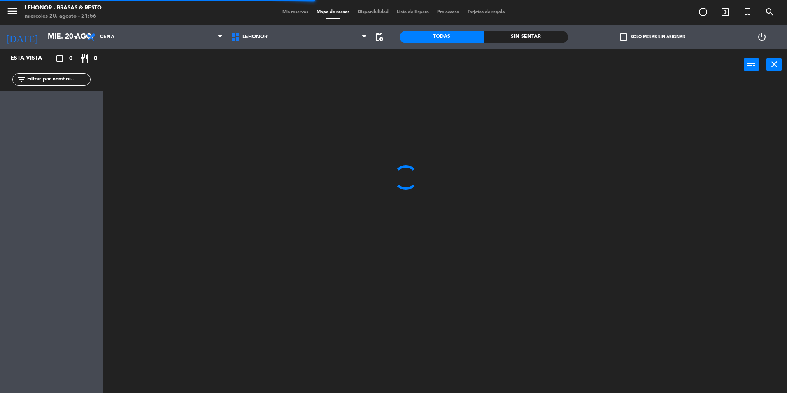
click at [556, 34] on div "Sin sentar" at bounding box center [526, 37] width 84 height 12
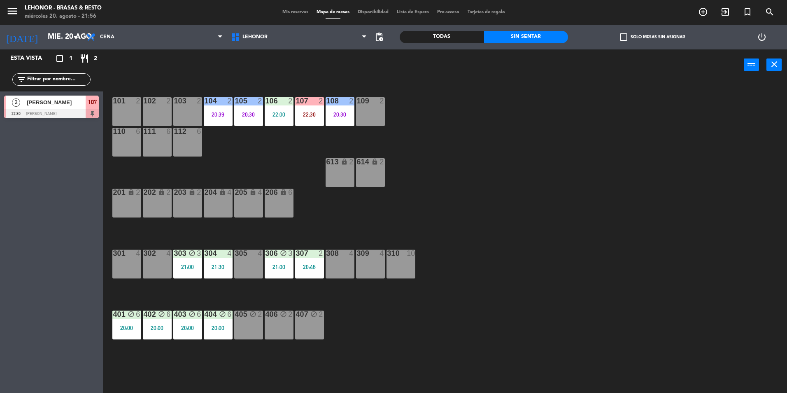
click at [64, 104] on span "[PERSON_NAME]" at bounding box center [56, 102] width 59 height 9
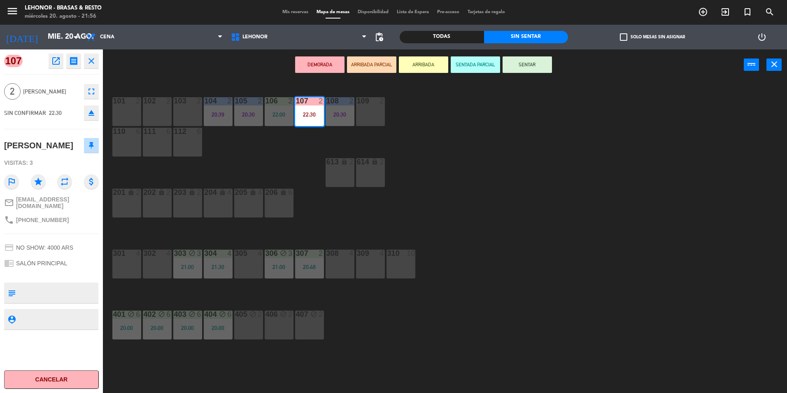
click at [54, 65] on icon "open_in_new" at bounding box center [56, 61] width 10 height 10
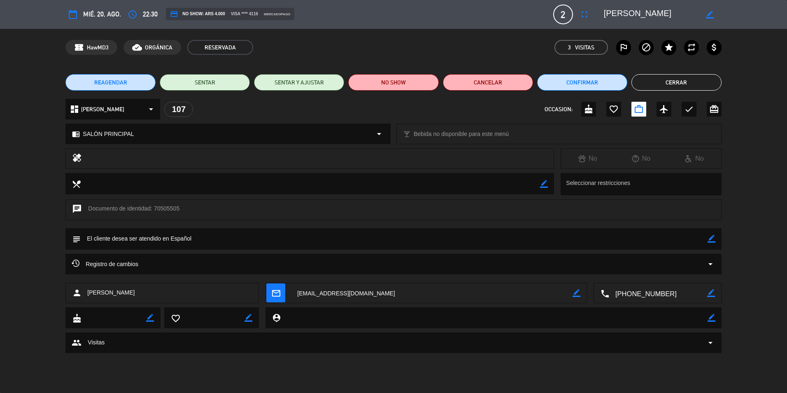
click at [703, 81] on button "Cerrar" at bounding box center [676, 82] width 90 height 16
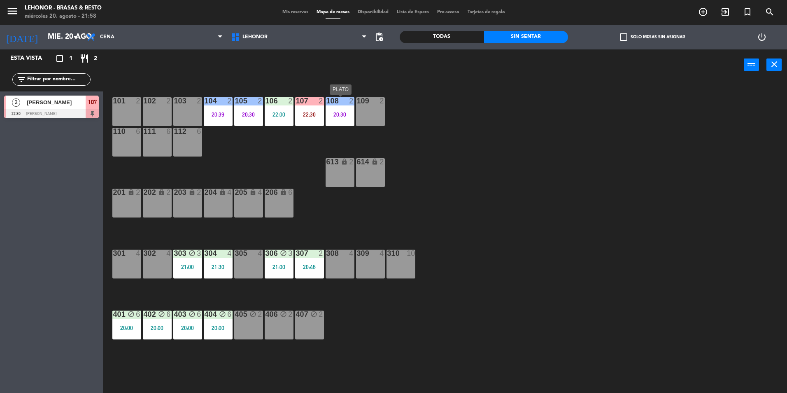
click at [336, 113] on div "20:30" at bounding box center [340, 115] width 29 height 6
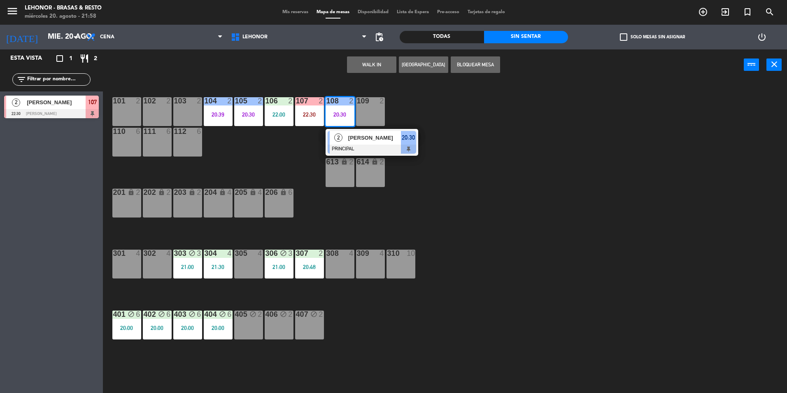
drag, startPoint x: 350, startPoint y: 133, endPoint x: 384, endPoint y: 117, distance: 38.0
click at [351, 133] on div "2 [PERSON_NAME] PRINCIPAL 20:30" at bounding box center [371, 142] width 105 height 27
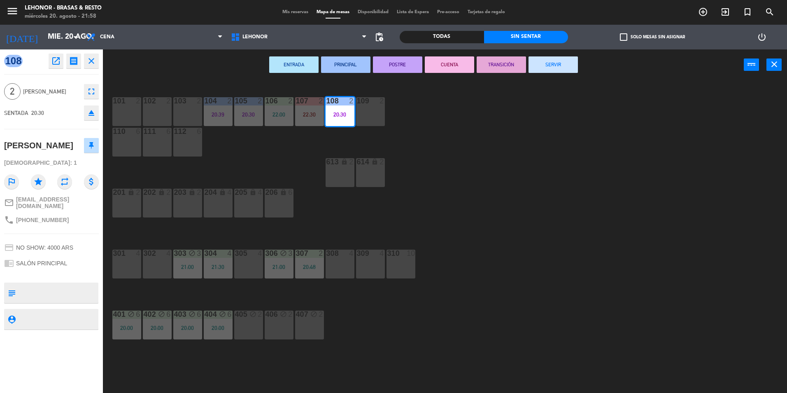
click at [432, 69] on button "CUENTA" at bounding box center [449, 64] width 49 height 16
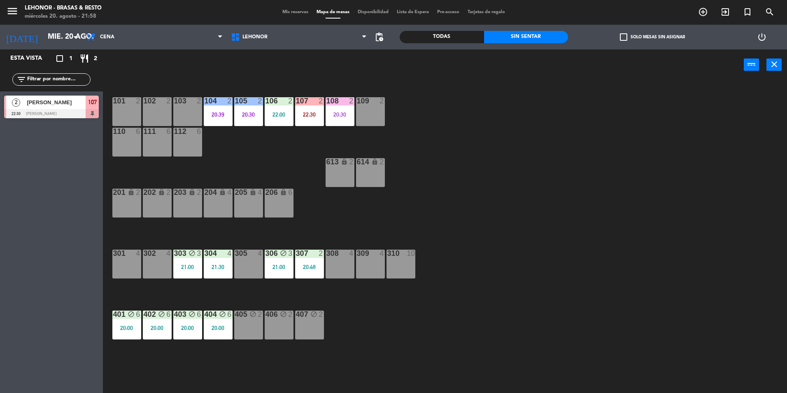
click at [310, 124] on div "107 2 22:30" at bounding box center [309, 111] width 29 height 29
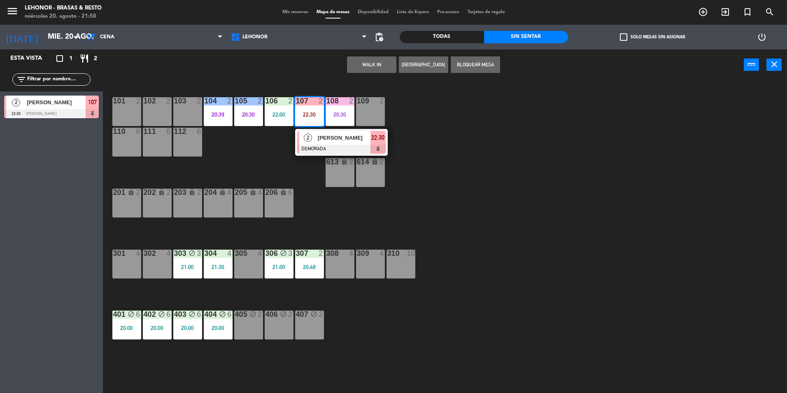
click at [318, 145] on div "2 [PERSON_NAME] DEMORADA 22:30" at bounding box center [341, 142] width 105 height 27
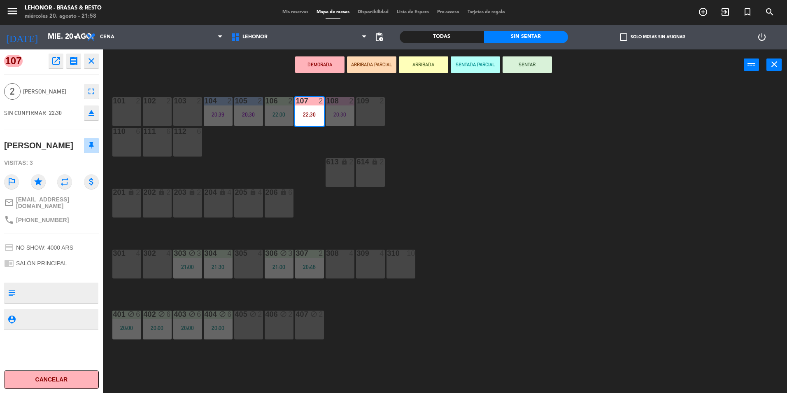
click at [532, 70] on button "SENTAR" at bounding box center [527, 64] width 49 height 16
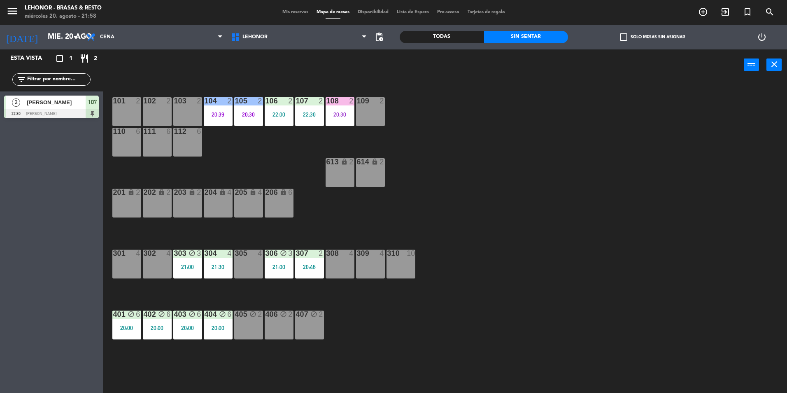
click at [312, 116] on div "22:30" at bounding box center [309, 115] width 29 height 6
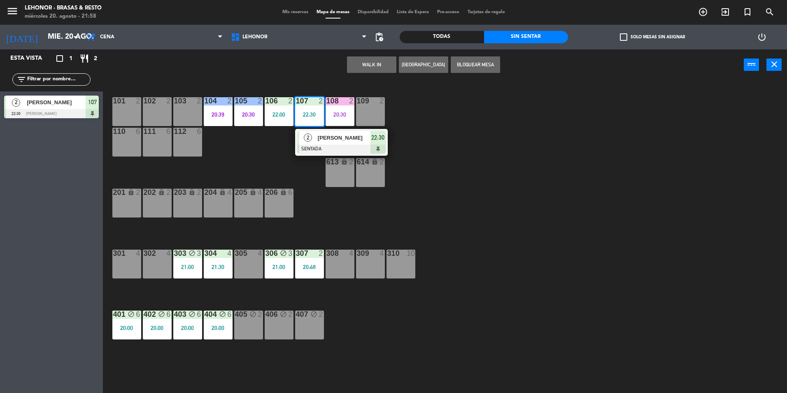
click at [322, 131] on div "[PERSON_NAME]" at bounding box center [344, 138] width 54 height 14
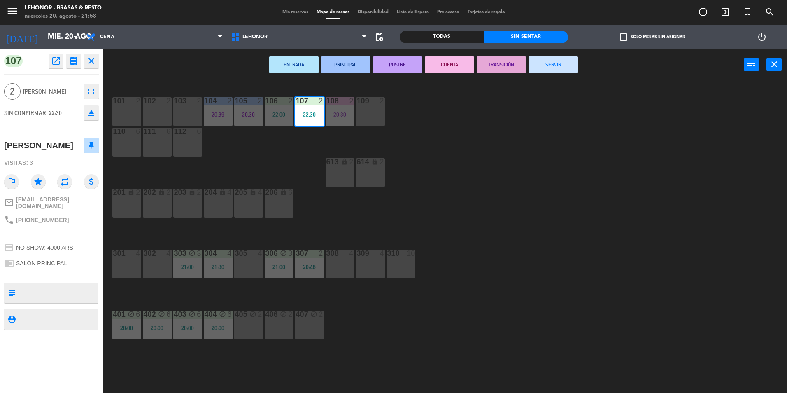
drag, startPoint x: 45, startPoint y: 63, endPoint x: 50, endPoint y: 63, distance: 4.5
click at [47, 63] on div "open_in_new receipt 10:30 PM mié., 20 ago. 2 personas business [PERSON_NAME] 10…" at bounding box center [72, 61] width 53 height 15
click at [54, 63] on icon "open_in_new" at bounding box center [56, 61] width 10 height 10
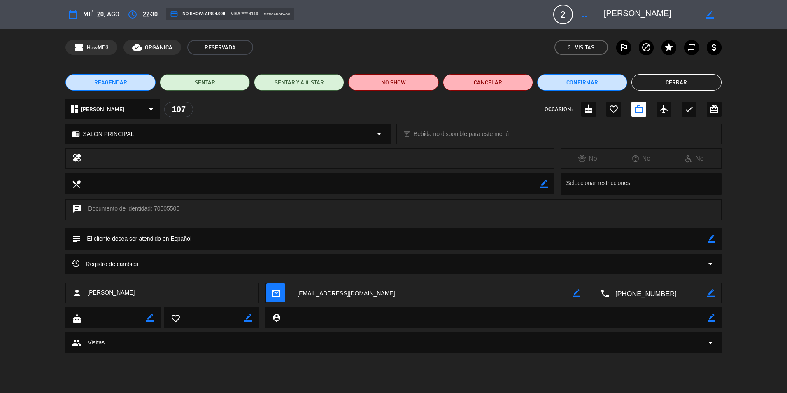
click at [660, 85] on button "Cerrar" at bounding box center [676, 82] width 90 height 16
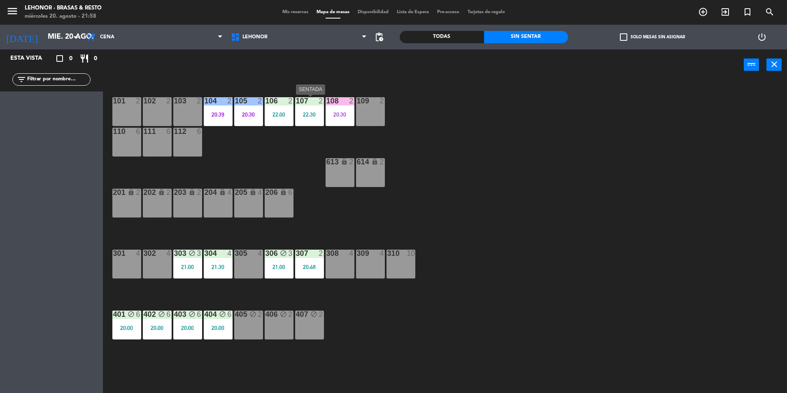
click at [306, 114] on div "22:30" at bounding box center [309, 115] width 29 height 6
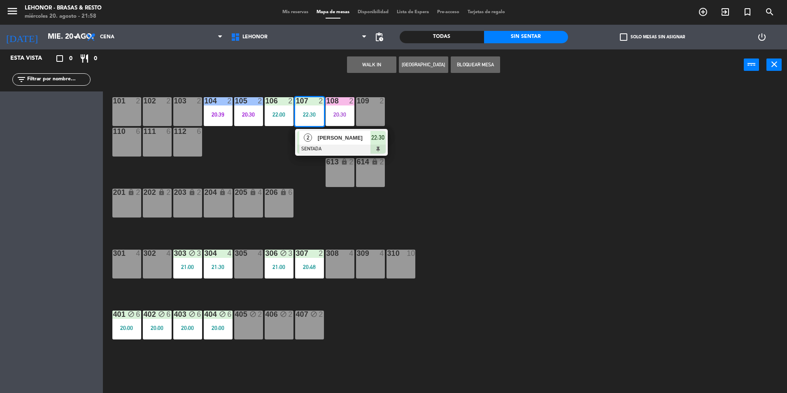
click at [312, 132] on div "2" at bounding box center [308, 138] width 18 height 14
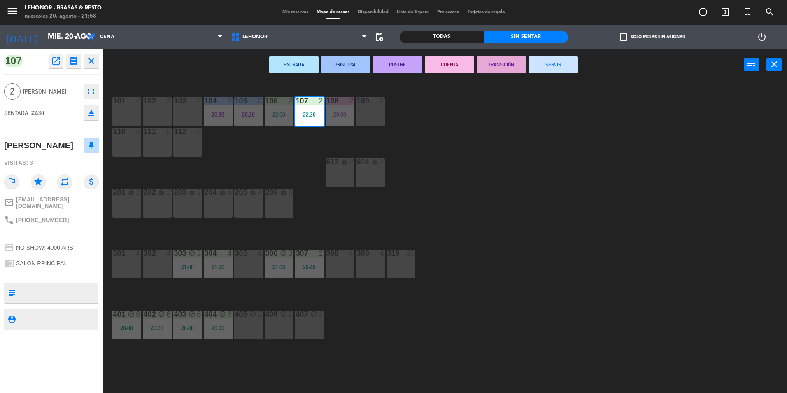
click at [58, 60] on icon "open_in_new" at bounding box center [56, 61] width 10 height 10
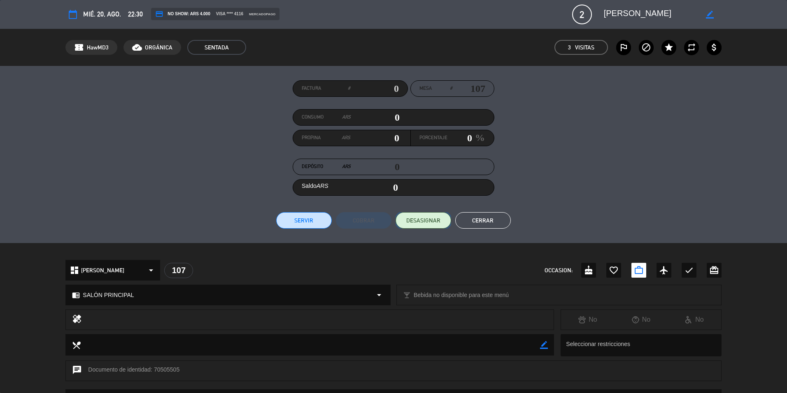
click at [414, 219] on span "DESASIGNAR" at bounding box center [423, 220] width 34 height 9
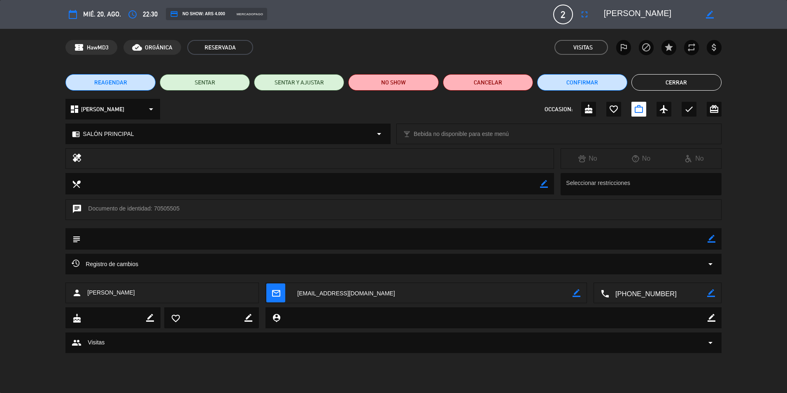
click at [663, 86] on button "Cerrar" at bounding box center [676, 82] width 90 height 16
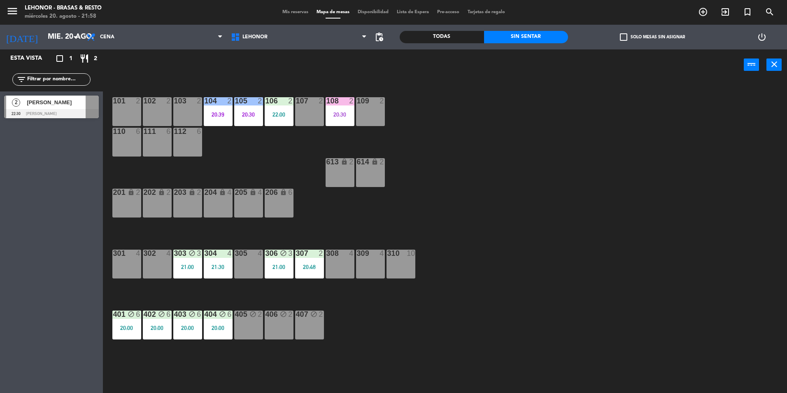
click at [58, 112] on div at bounding box center [51, 113] width 95 height 9
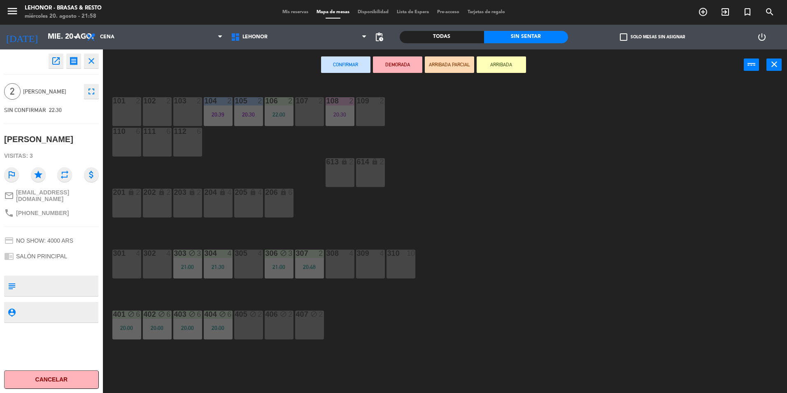
click at [367, 127] on div "101 2 102 2 103 2 104 2 20:39 105 2 20:30 106 2 22:00 107 2 108 2 20:30 109 2 1…" at bounding box center [449, 238] width 676 height 312
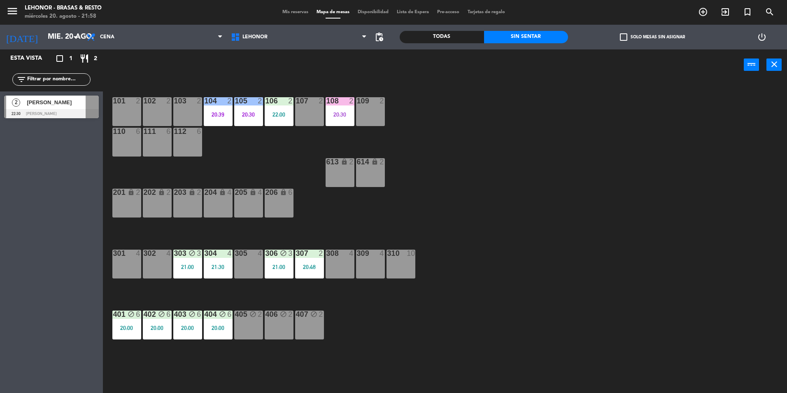
click at [46, 104] on span "[PERSON_NAME]" at bounding box center [56, 102] width 59 height 9
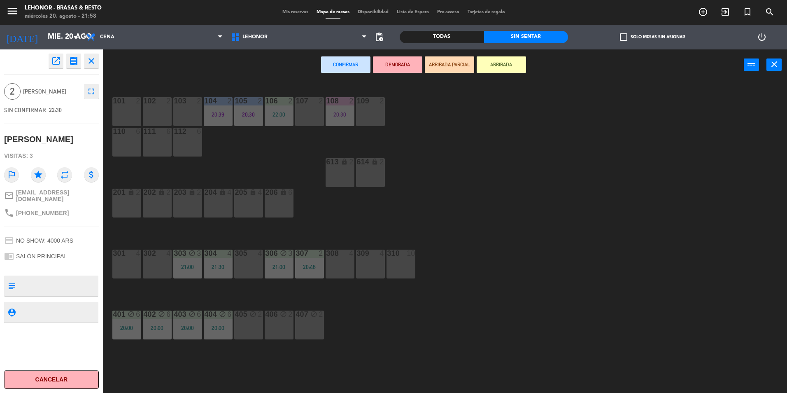
click at [370, 108] on div "109 2" at bounding box center [370, 111] width 29 height 29
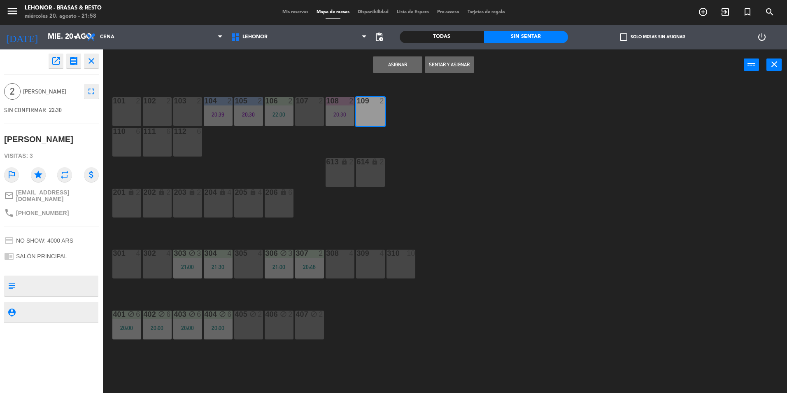
click at [390, 65] on button "Asignar" at bounding box center [397, 64] width 49 height 16
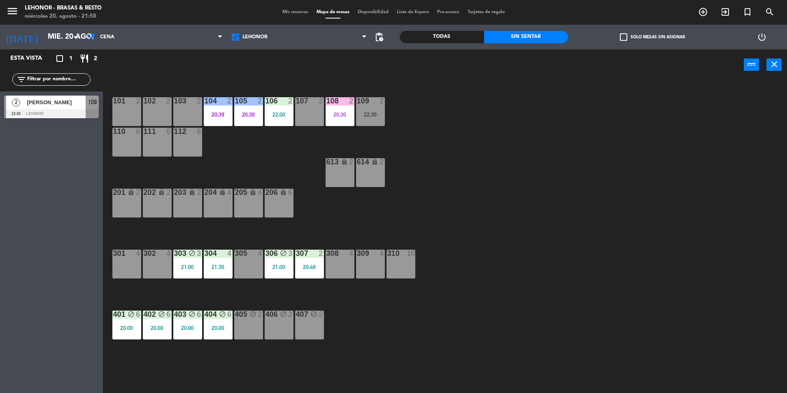
click at [371, 124] on div "109 2 22:30" at bounding box center [370, 111] width 29 height 29
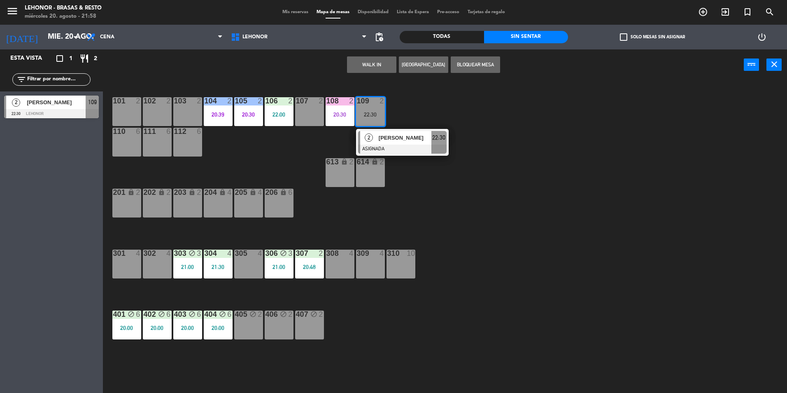
click at [298, 115] on div "107 2" at bounding box center [309, 111] width 29 height 29
click at [346, 60] on button "Mover" at bounding box center [345, 64] width 49 height 16
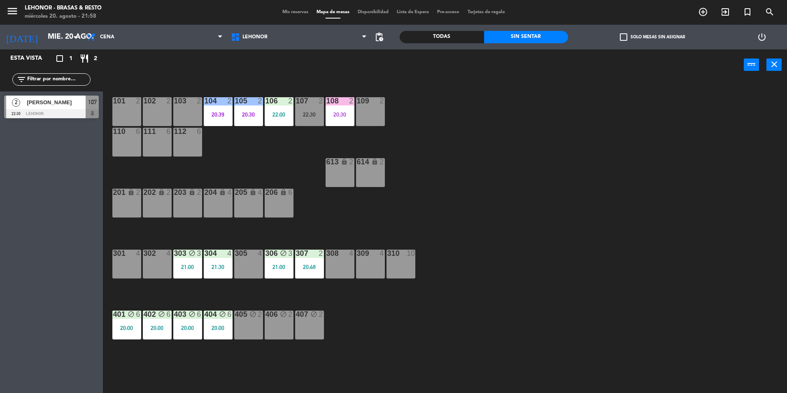
click at [591, 169] on div "101 2 102 2 103 2 104 2 20:39 105 2 20:30 106 2 22:00 107 2 22:30 108 2 20:30 1…" at bounding box center [449, 238] width 676 height 312
click at [225, 266] on div "21:30" at bounding box center [218, 267] width 29 height 6
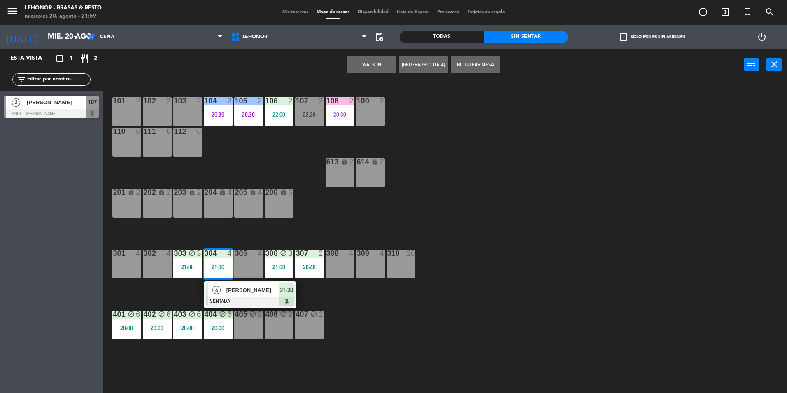
click at [233, 287] on span "[PERSON_NAME]" at bounding box center [252, 290] width 53 height 9
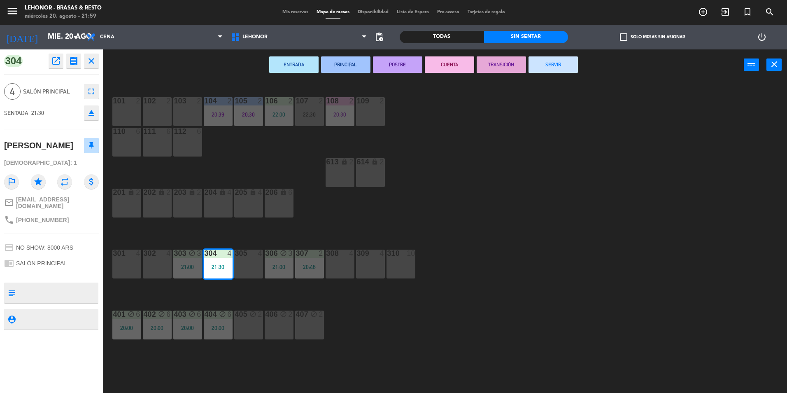
click at [471, 190] on div "101 2 102 2 103 2 104 2 20:39 105 2 20:30 106 2 22:00 107 2 22:30 108 2 20:30 1…" at bounding box center [449, 238] width 676 height 312
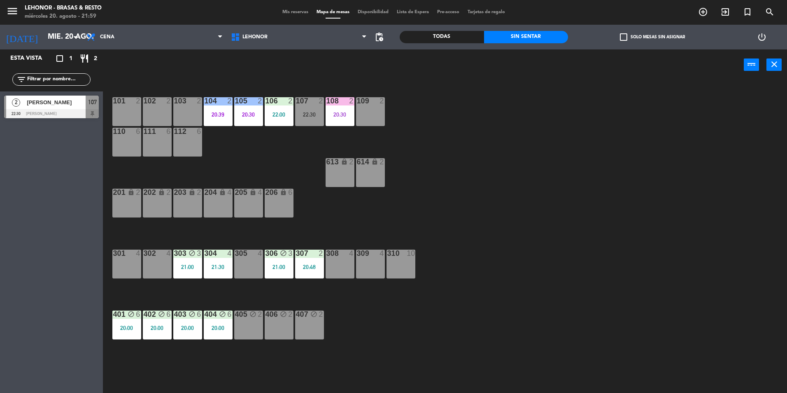
click at [282, 266] on div "21:00" at bounding box center [279, 267] width 29 height 6
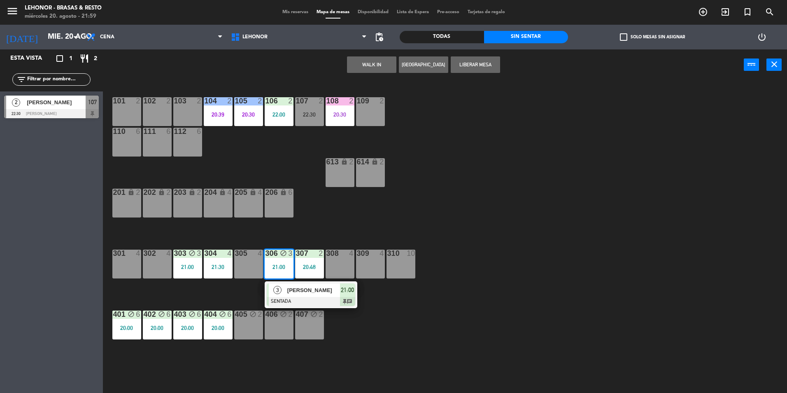
click at [294, 290] on span "[PERSON_NAME]" at bounding box center [313, 290] width 53 height 9
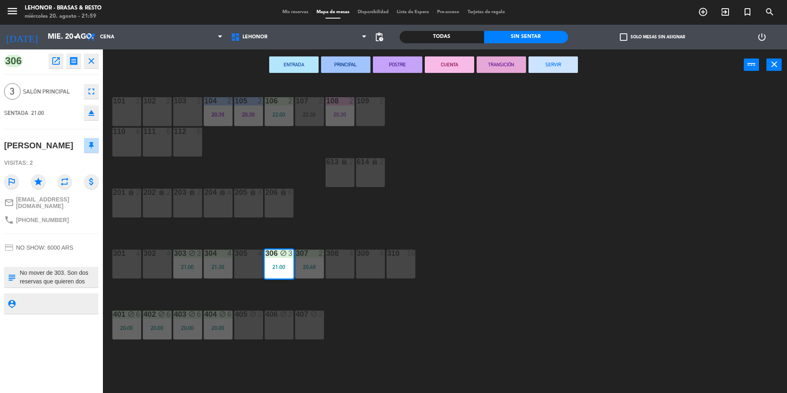
click at [347, 68] on button "PRINCIPAL" at bounding box center [345, 64] width 49 height 16
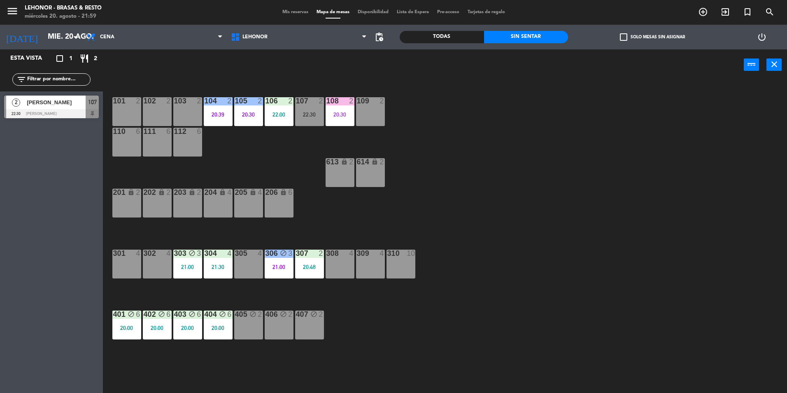
click at [194, 269] on div "21:00" at bounding box center [187, 267] width 29 height 6
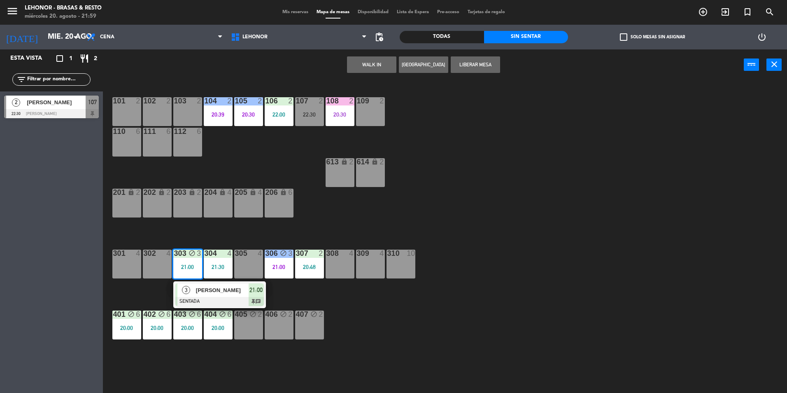
click at [207, 287] on span "[PERSON_NAME]" at bounding box center [222, 290] width 53 height 9
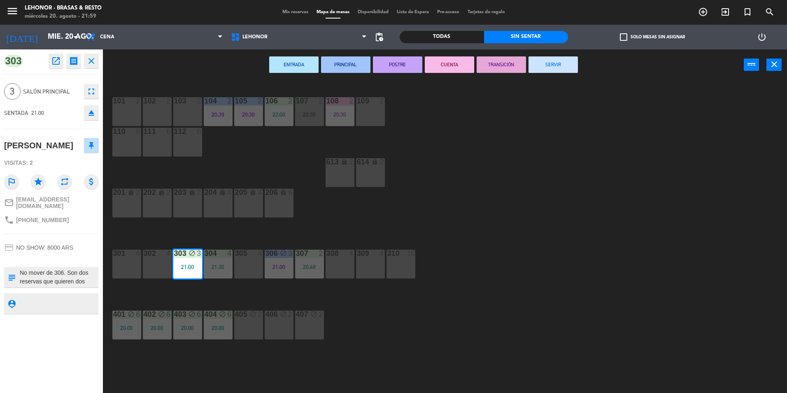
click at [338, 61] on button "PRINCIPAL" at bounding box center [345, 64] width 49 height 16
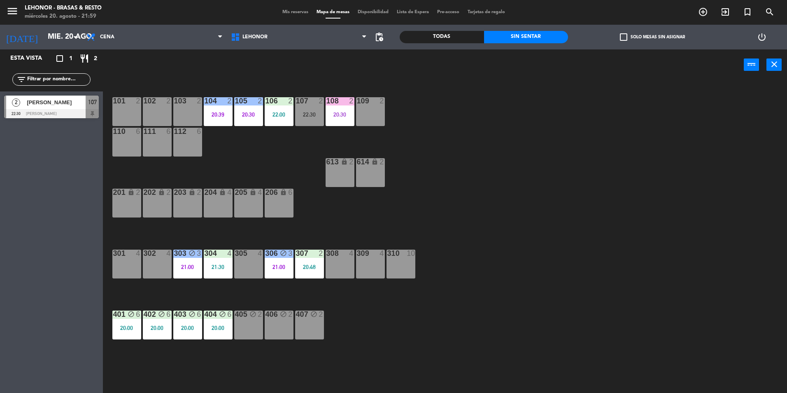
click at [316, 265] on div "20:48" at bounding box center [309, 267] width 29 height 6
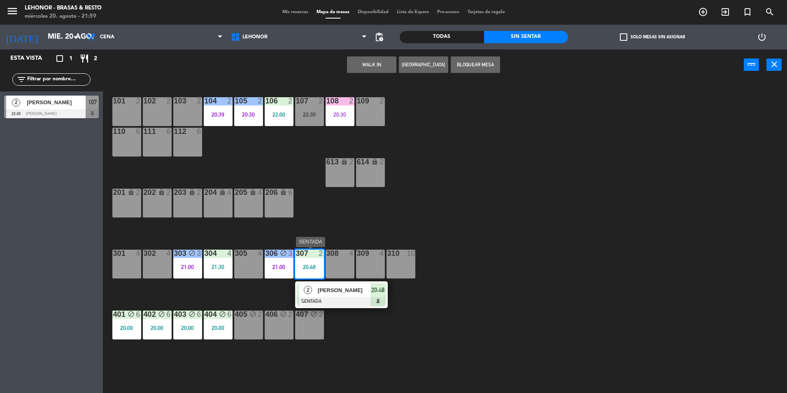
click at [331, 304] on div at bounding box center [341, 301] width 89 height 9
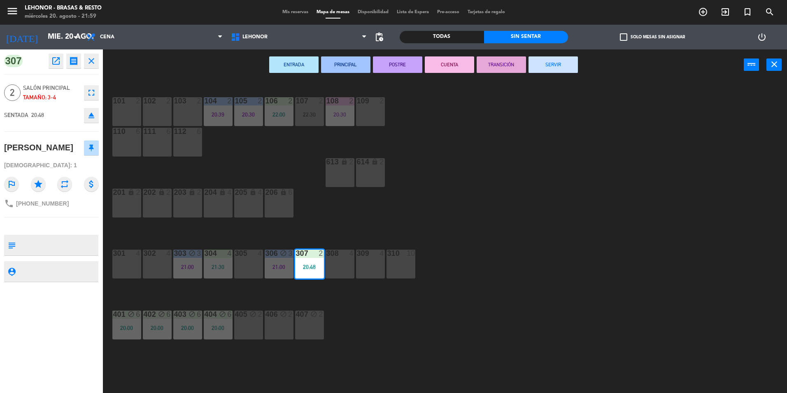
click at [349, 62] on button "PRINCIPAL" at bounding box center [345, 64] width 49 height 16
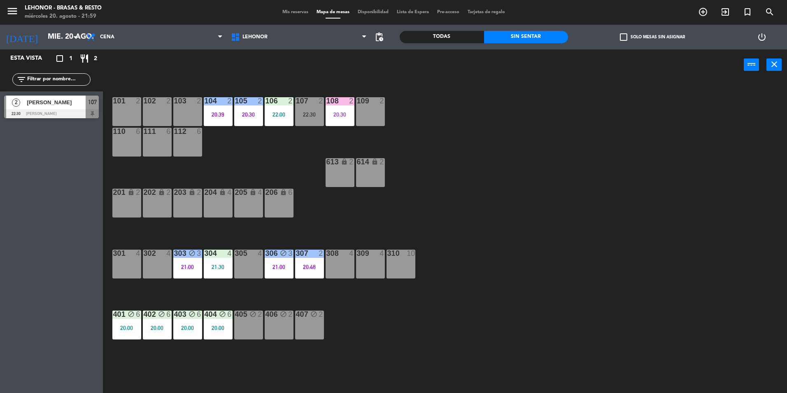
click at [186, 331] on div "20:00" at bounding box center [187, 328] width 29 height 6
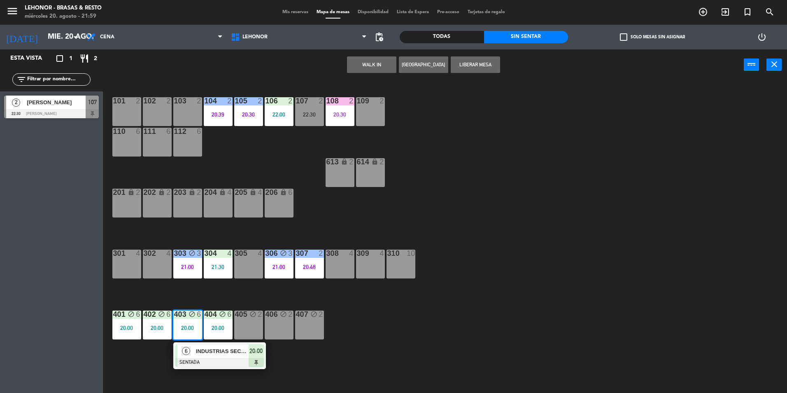
click at [196, 356] on div "INDUSTRIAS SECCO" at bounding box center [222, 351] width 54 height 14
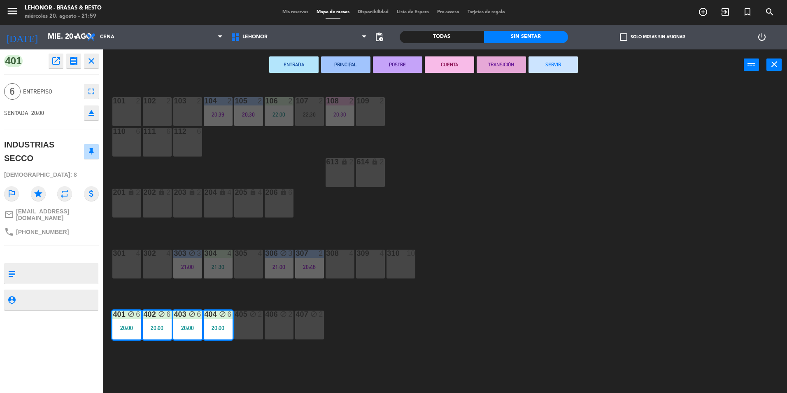
click at [343, 65] on button "PRINCIPAL" at bounding box center [345, 64] width 49 height 16
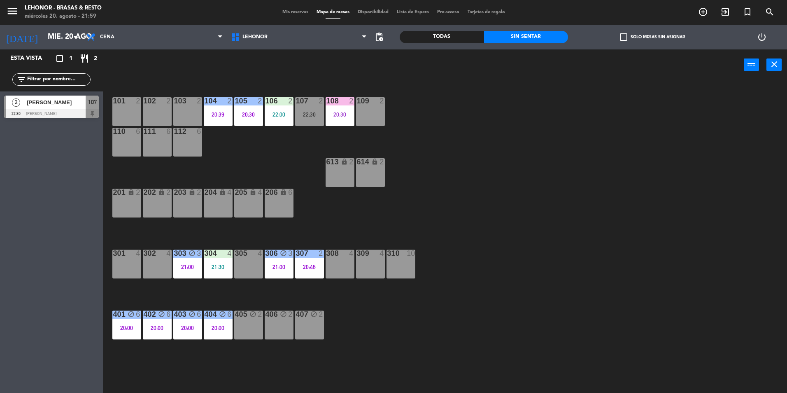
click at [219, 265] on div "21:30" at bounding box center [218, 267] width 29 height 6
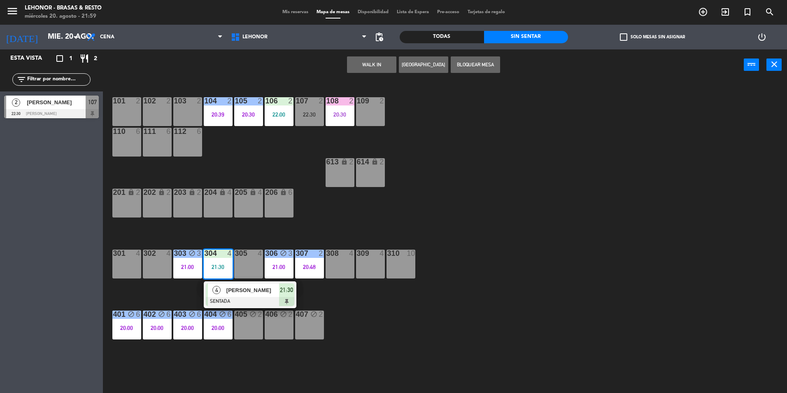
click at [227, 291] on span "[PERSON_NAME]" at bounding box center [252, 290] width 53 height 9
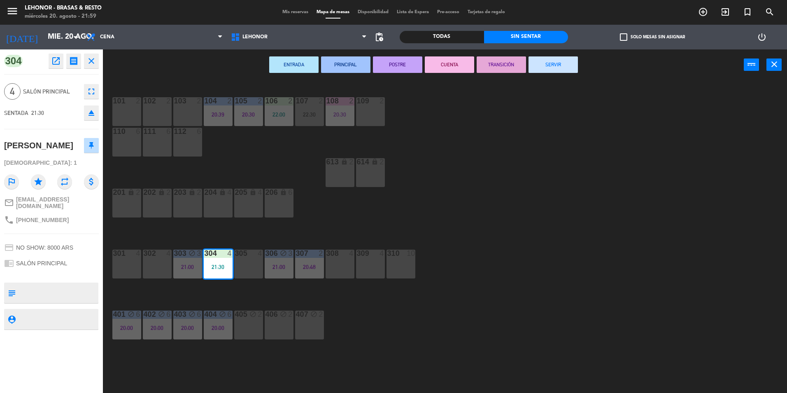
click at [306, 61] on button "ENTRADA" at bounding box center [293, 64] width 49 height 16
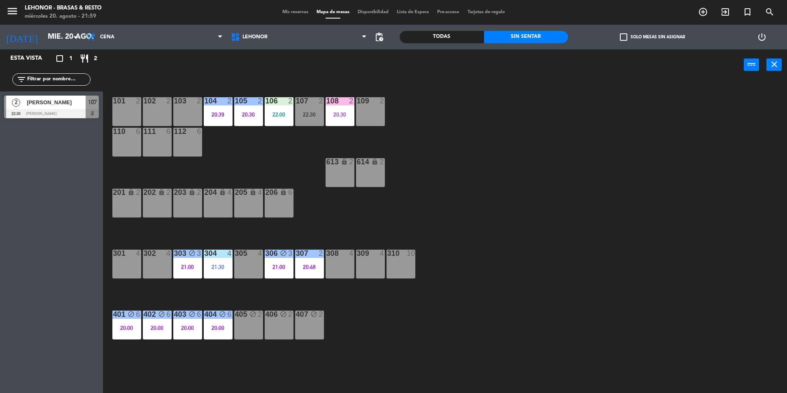
click at [283, 97] on div at bounding box center [279, 100] width 14 height 7
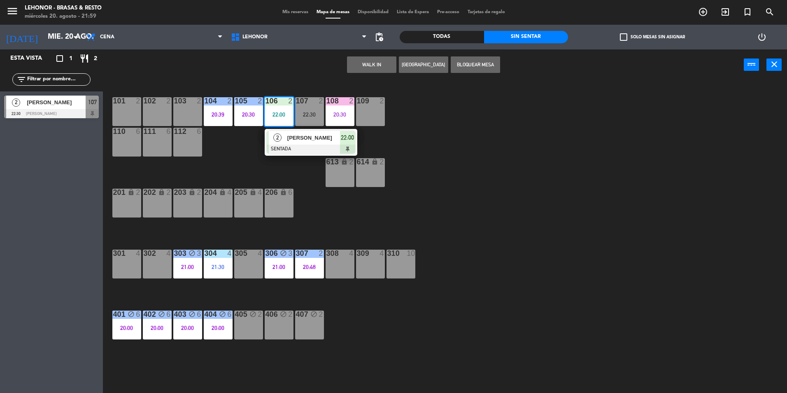
click at [292, 139] on span "[PERSON_NAME]" at bounding box center [313, 137] width 53 height 9
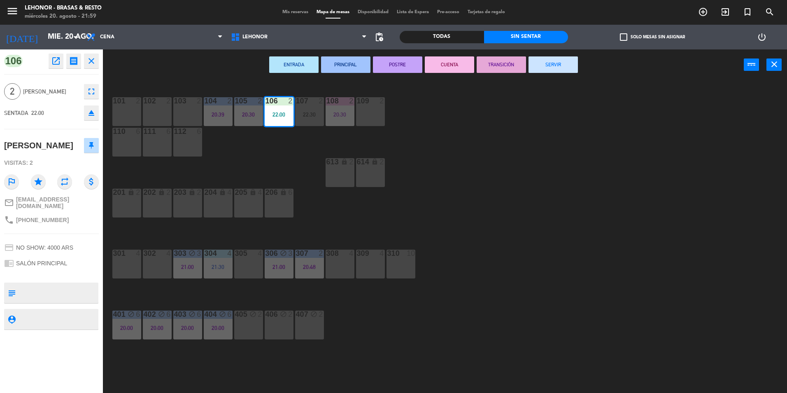
click at [311, 60] on button "ENTRADA" at bounding box center [293, 64] width 49 height 16
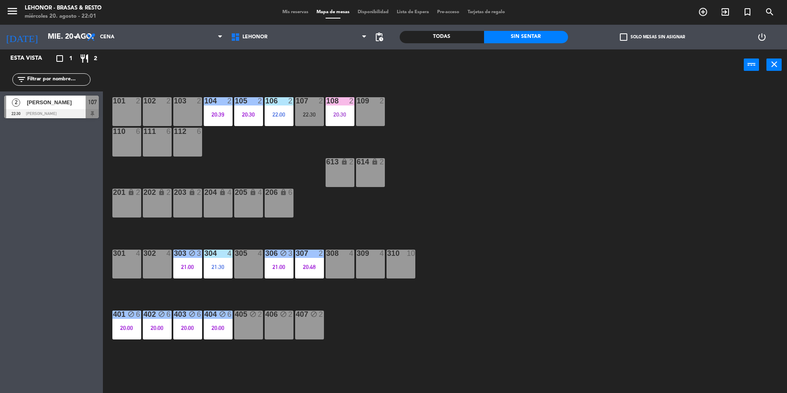
click at [493, 207] on div "101 2 102 2 103 2 104 2 20:39 105 2 20:30 106 2 22:00 107 2 22:30 108 2 20:30 1…" at bounding box center [449, 238] width 676 height 312
